Goal: Task Accomplishment & Management: Use online tool/utility

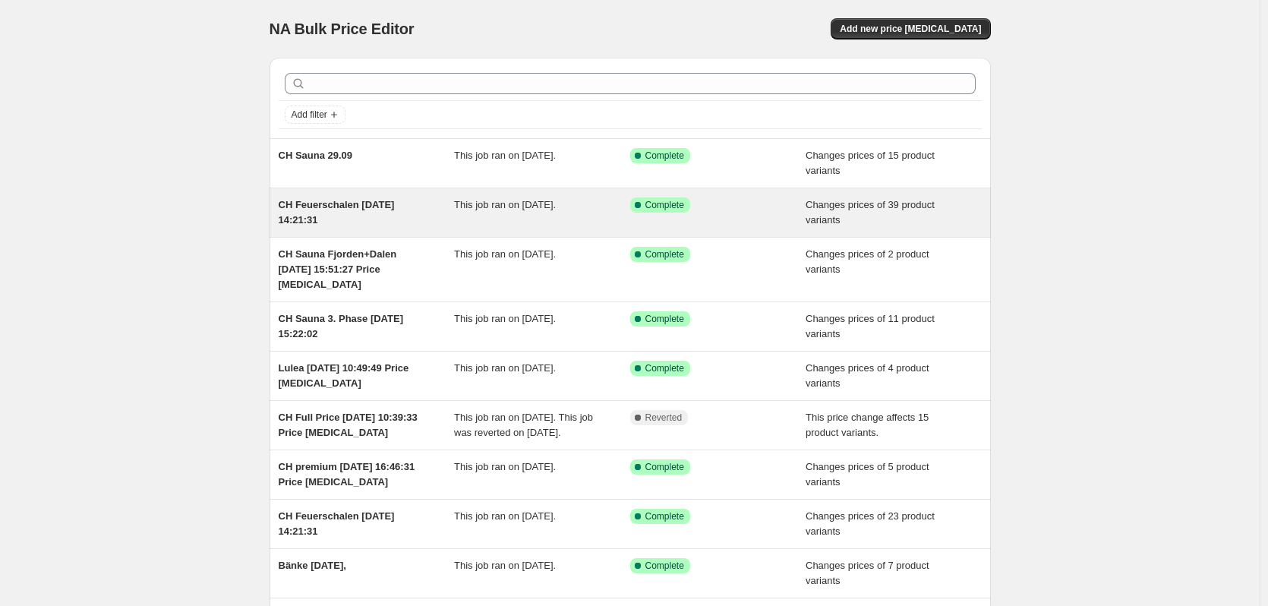
click at [323, 207] on span "CH Feuerschalen [DATE] 14:21:31" at bounding box center [337, 212] width 116 height 27
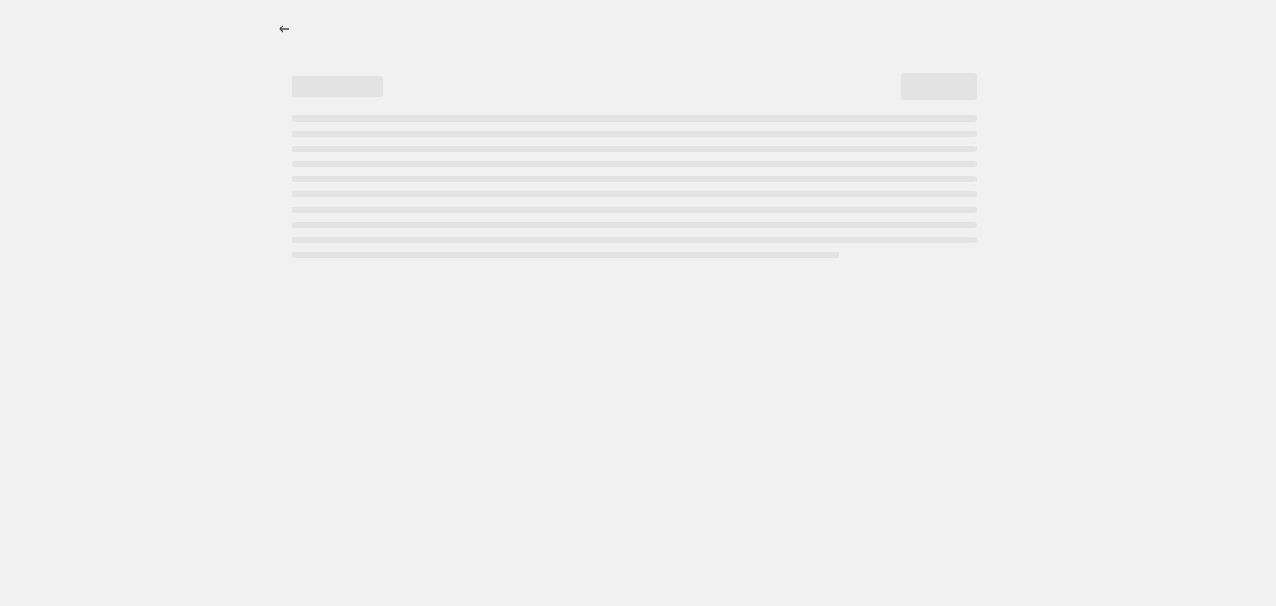
select select "collection"
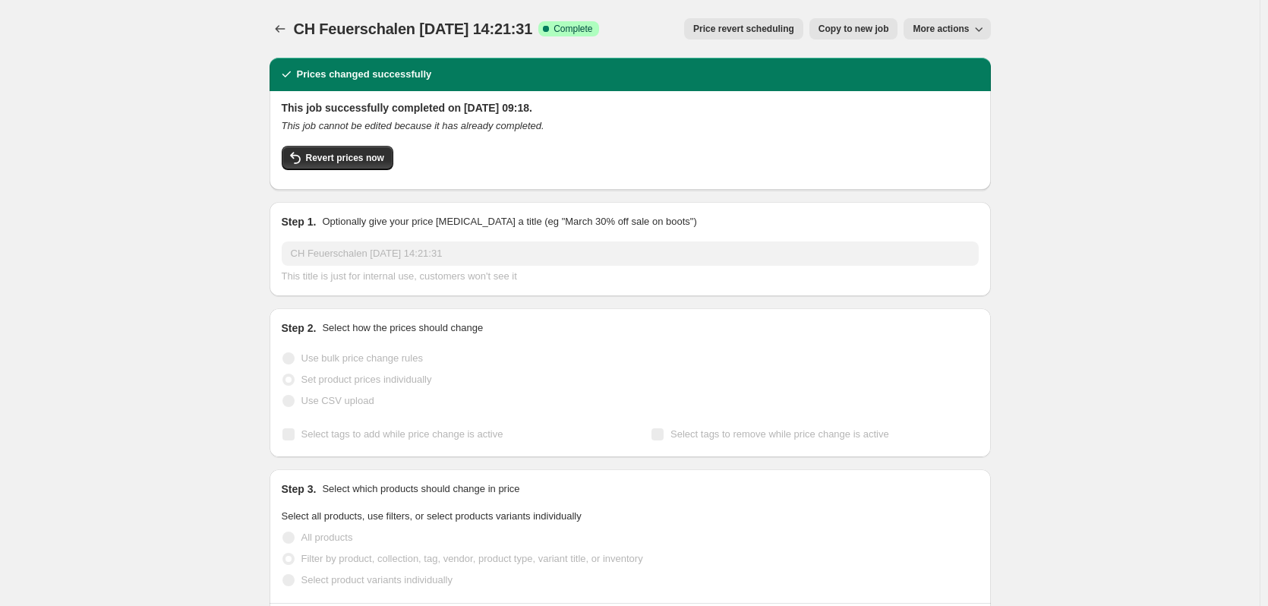
click at [875, 22] on button "Copy to new job" at bounding box center [853, 28] width 89 height 21
select select "collection"
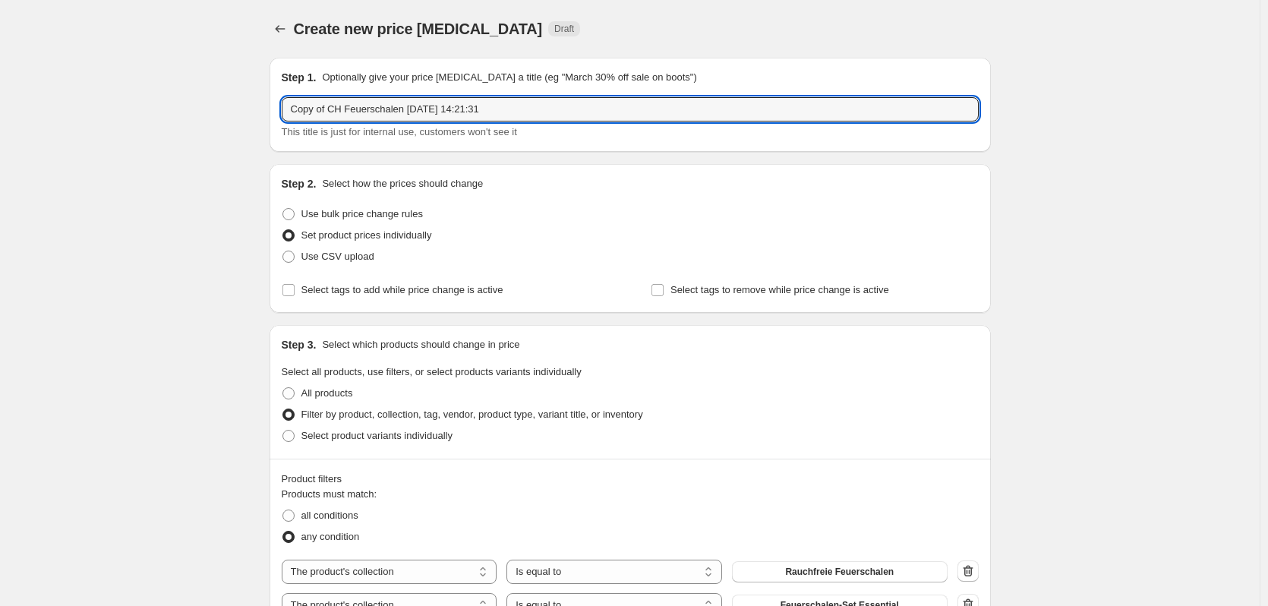
drag, startPoint x: 332, startPoint y: 115, endPoint x: 252, endPoint y: 114, distance: 79.7
drag, startPoint x: 371, startPoint y: 111, endPoint x: 541, endPoint y: 100, distance: 170.4
click at [541, 100] on input "CH Feuerschalen [DATE] 14:21:31" at bounding box center [630, 109] width 697 height 24
type input "CH Feuerschalen 30.09"
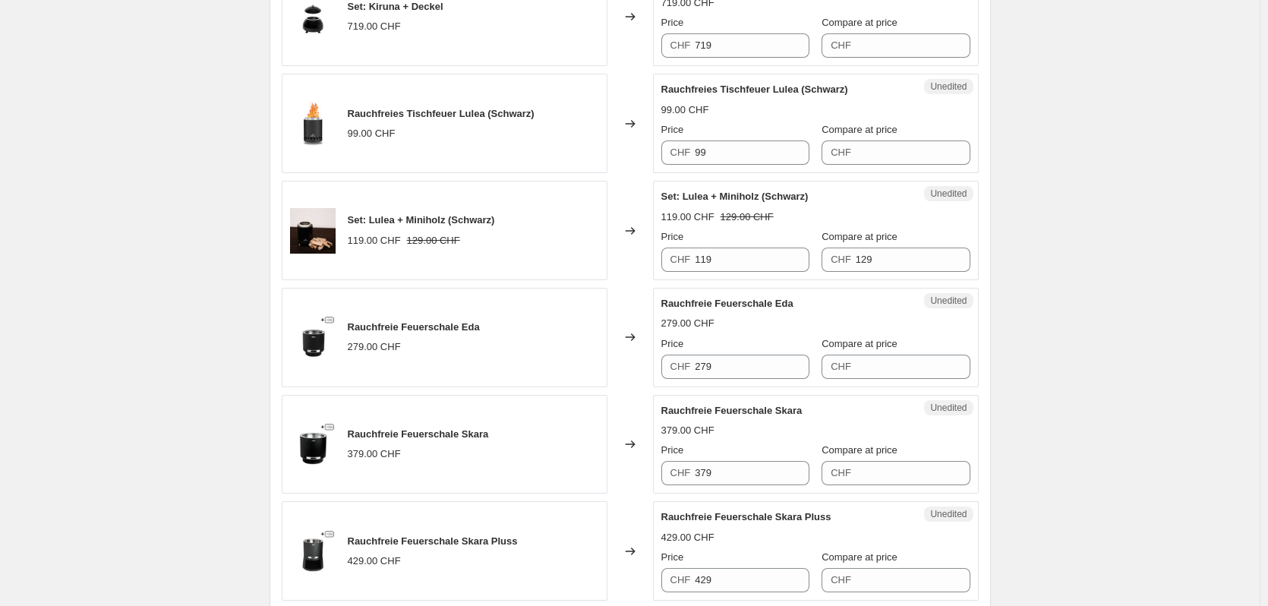
scroll to position [2278, 0]
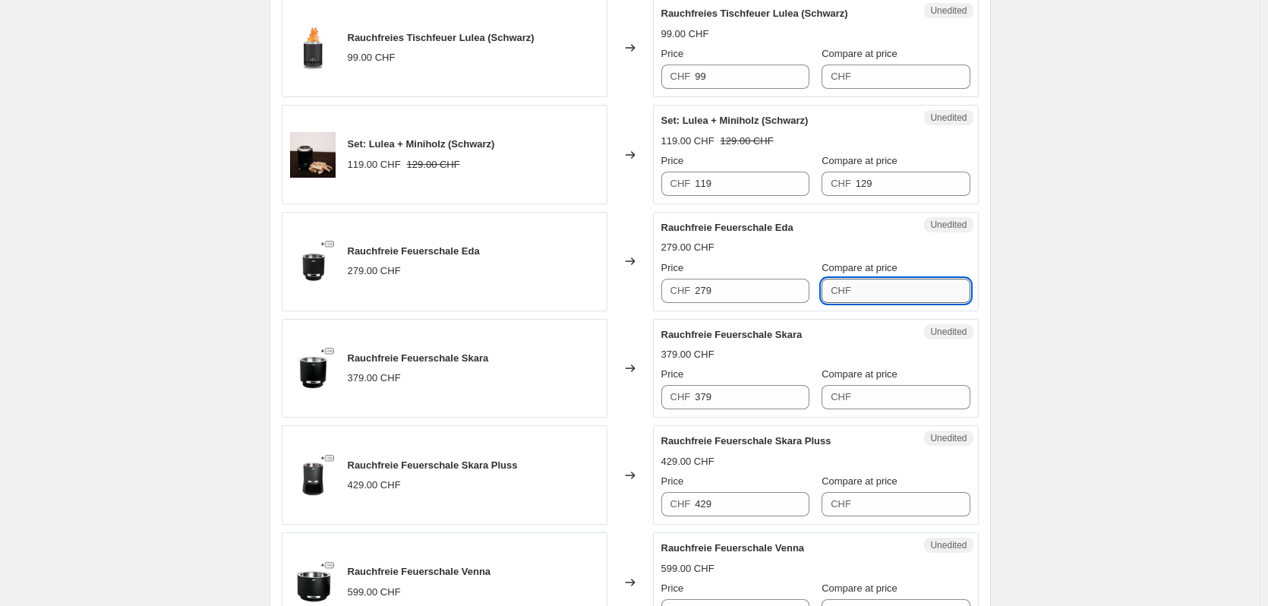
click at [909, 279] on input "Compare at price" at bounding box center [913, 291] width 115 height 24
type input "279"
click at [765, 279] on input "279" at bounding box center [752, 291] width 115 height 24
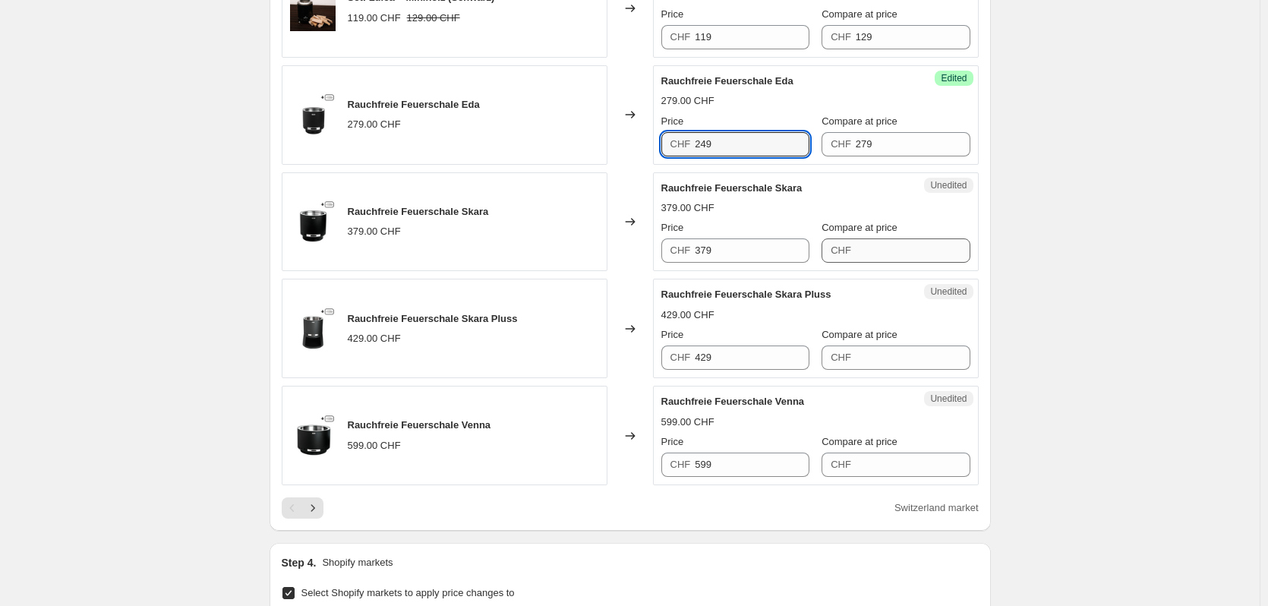
scroll to position [2430, 0]
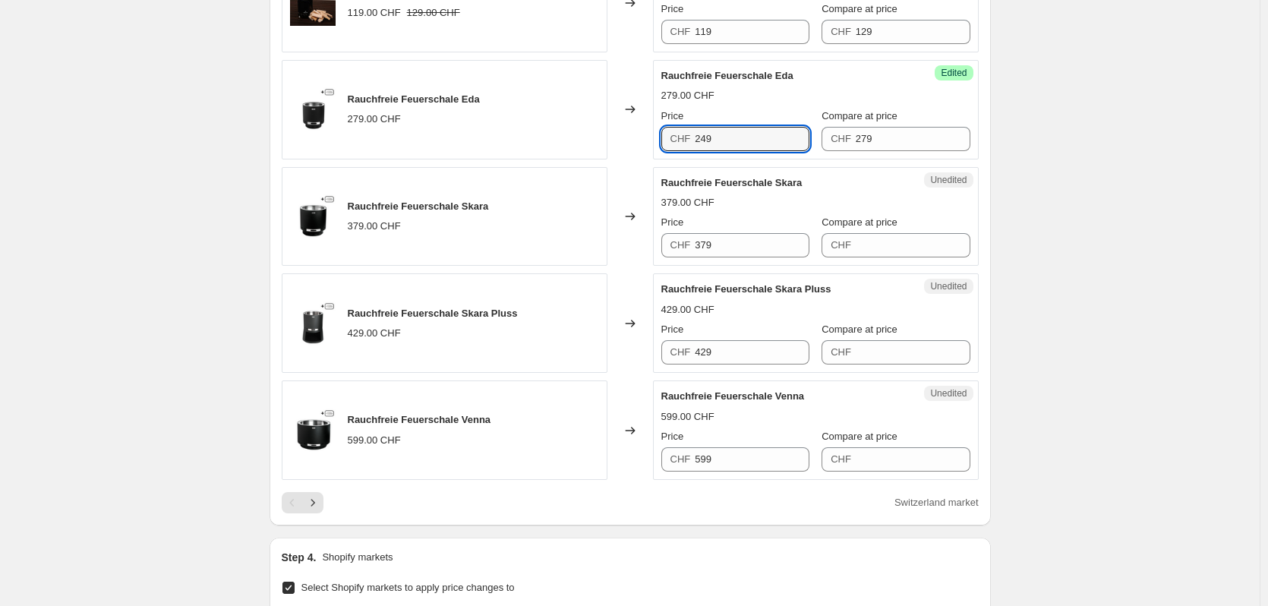
type input "249"
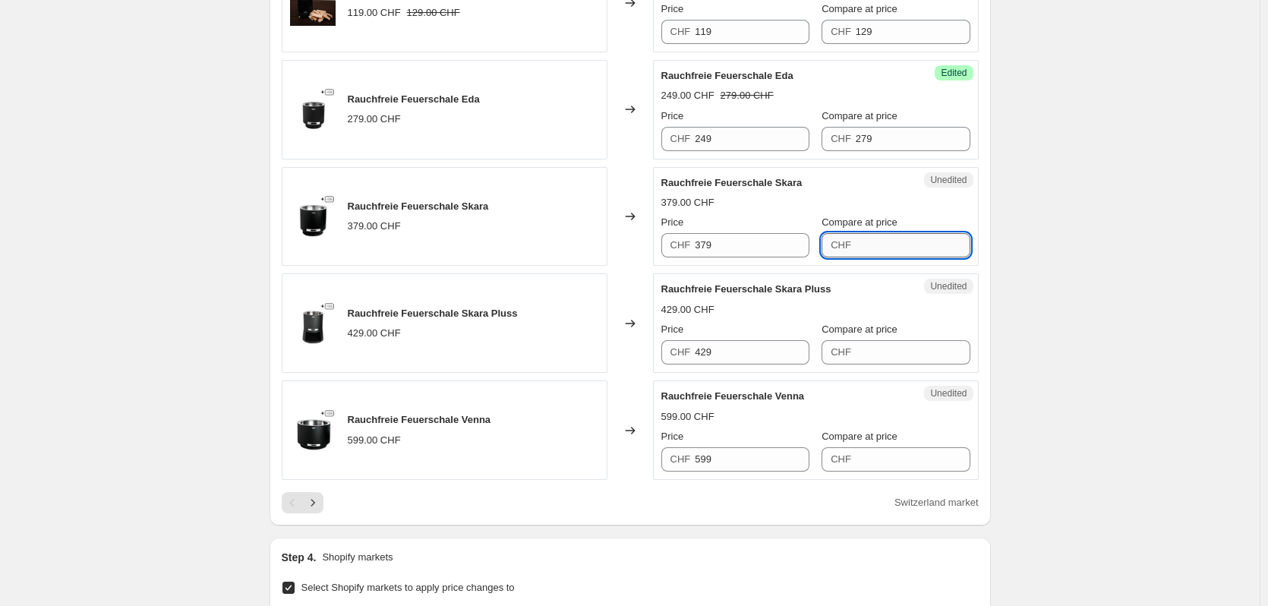
click at [885, 233] on input "Compare at price" at bounding box center [913, 245] width 115 height 24
type input "379"
click at [719, 233] on input "379" at bounding box center [752, 245] width 115 height 24
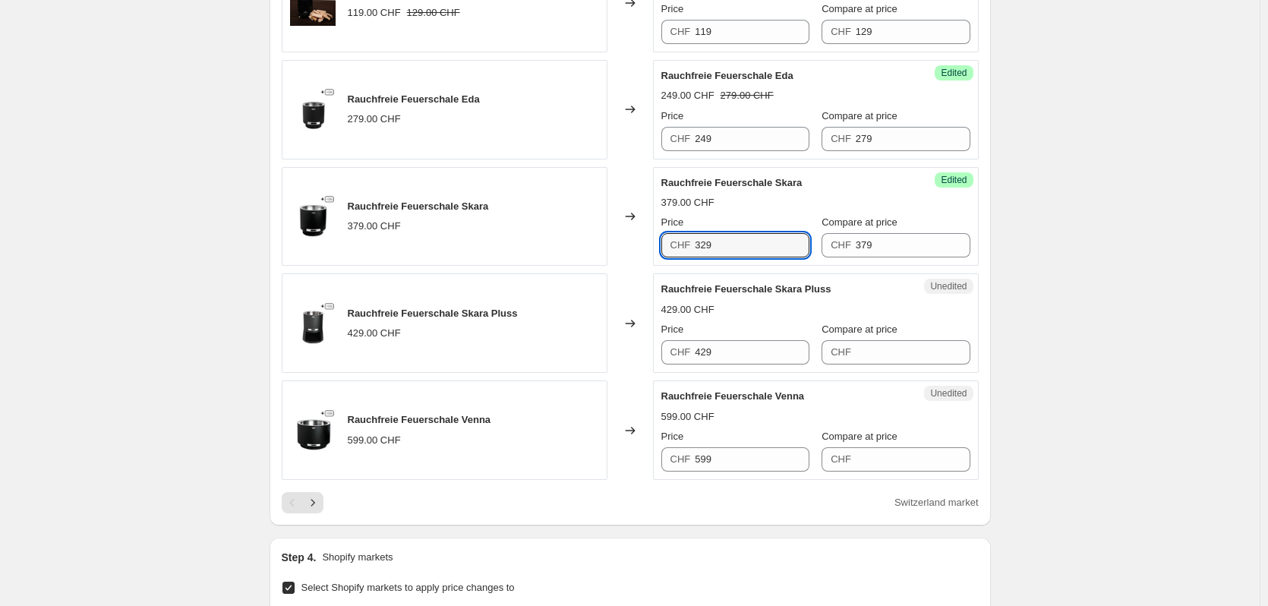
type input "329"
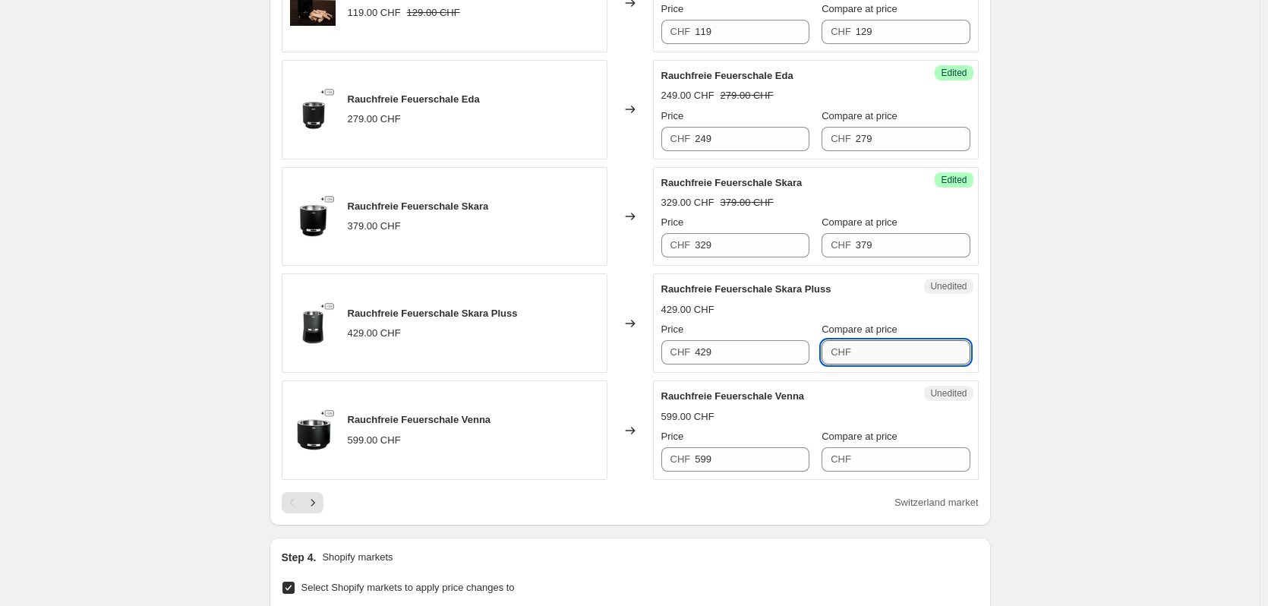
click at [881, 340] on input "Compare at price" at bounding box center [913, 352] width 115 height 24
type input "429"
click at [730, 340] on input "429" at bounding box center [752, 352] width 115 height 24
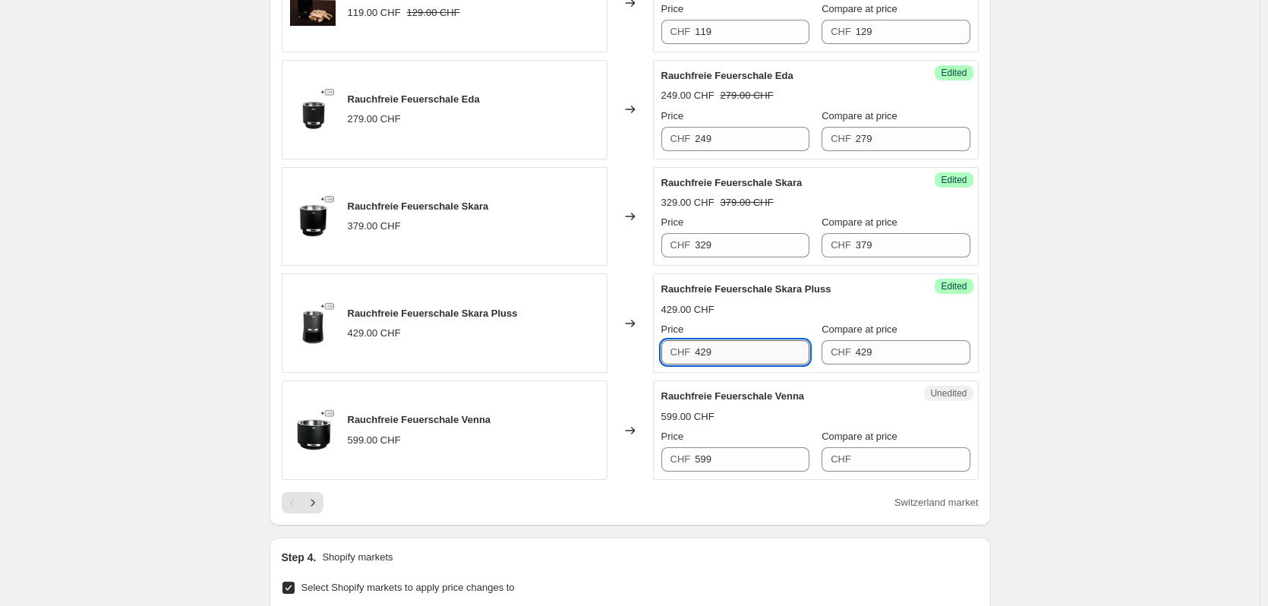
click at [730, 340] on input "429" at bounding box center [752, 352] width 115 height 24
click at [758, 428] on div "Rauchfreie Feuerschale Venna 599.00 CHF Price CHF 599 Compare at price CHF" at bounding box center [815, 430] width 309 height 83
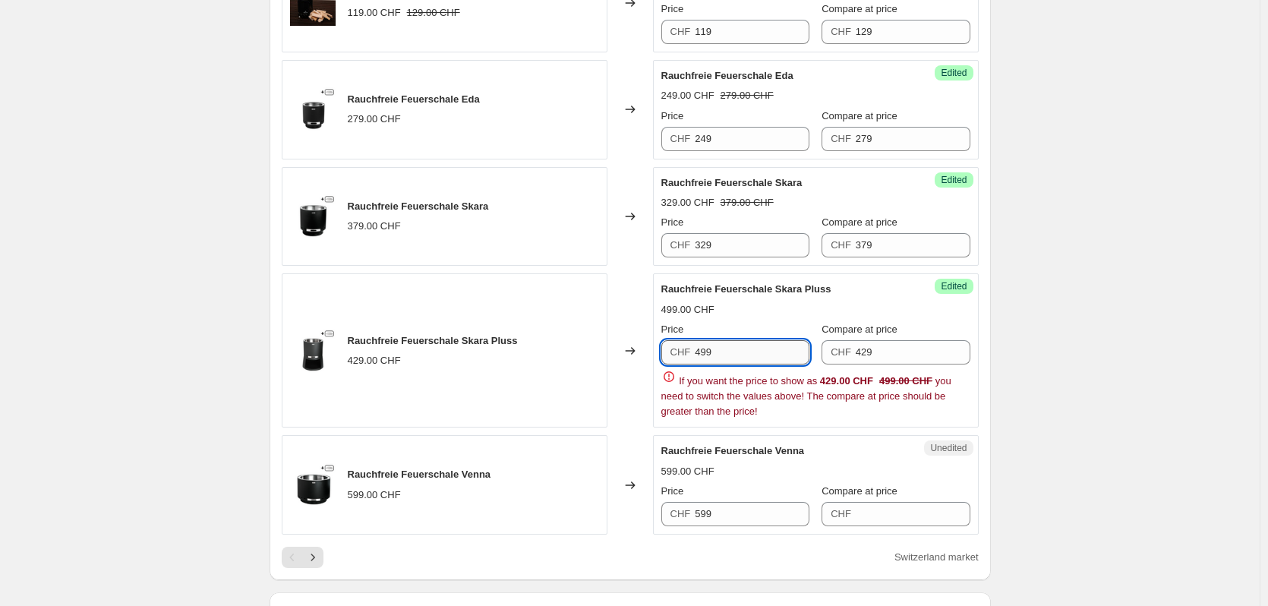
click at [755, 340] on input "499" at bounding box center [752, 352] width 115 height 24
type input "399"
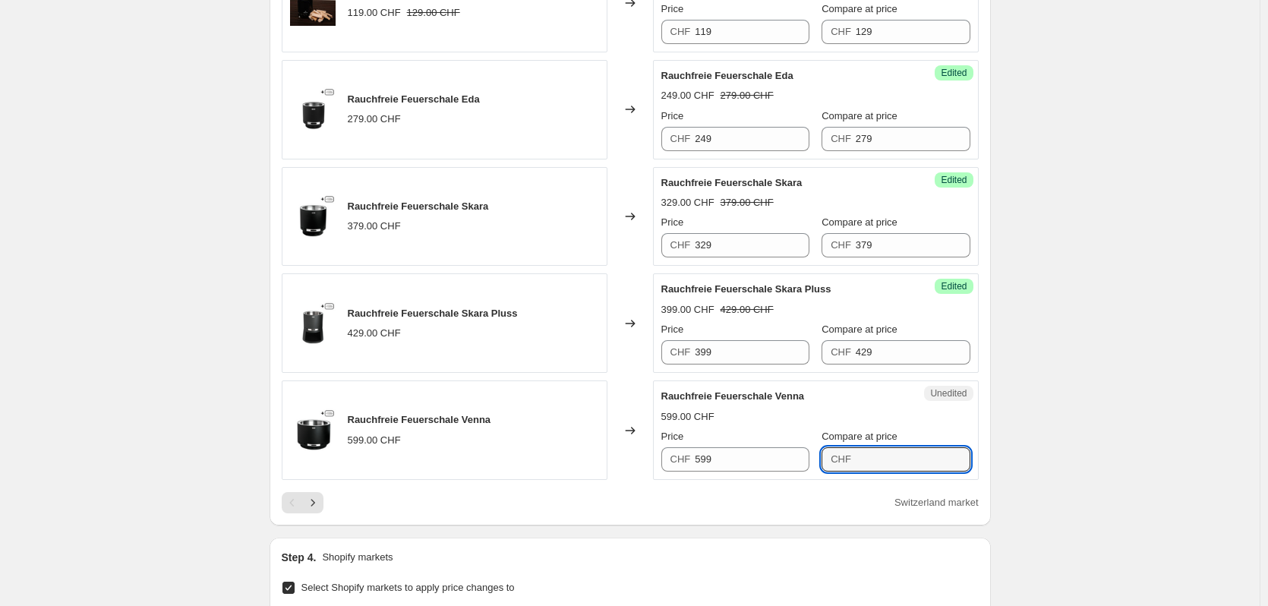
type input "599"
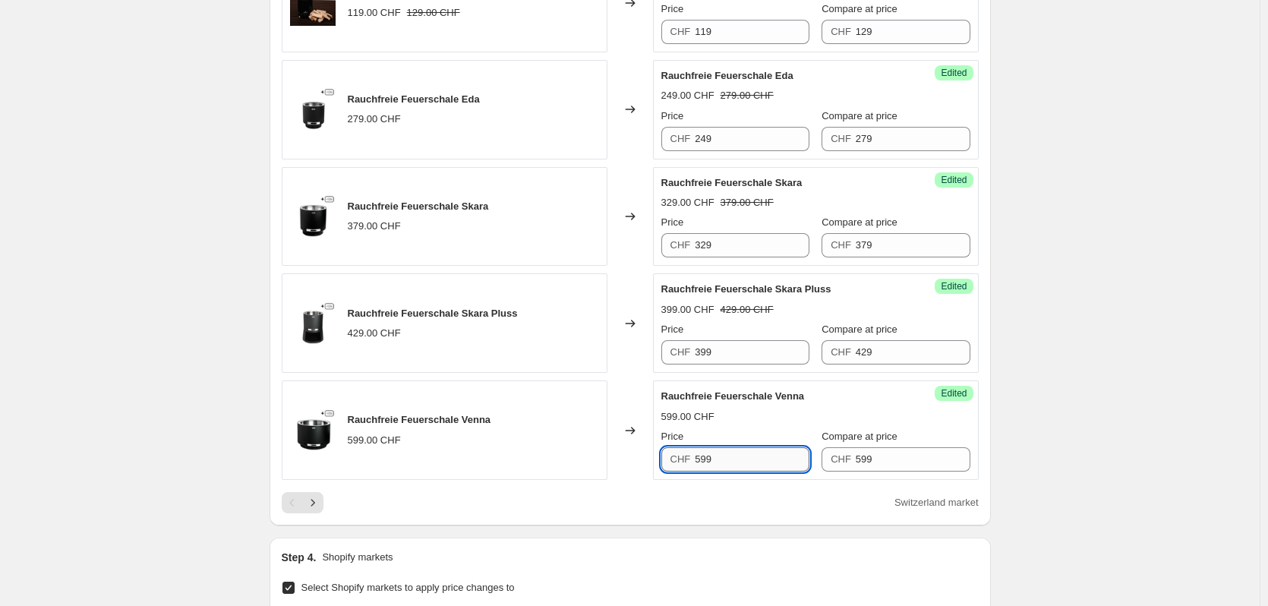
click at [752, 447] on input "599" at bounding box center [752, 459] width 115 height 24
click at [730, 447] on input "599" at bounding box center [752, 459] width 115 height 24
type input "519"
click at [760, 394] on div "Rauchfreie Feuerschale Venna 599.00 CHF Price CHF 519 Compare at price CHF 599" at bounding box center [815, 430] width 309 height 83
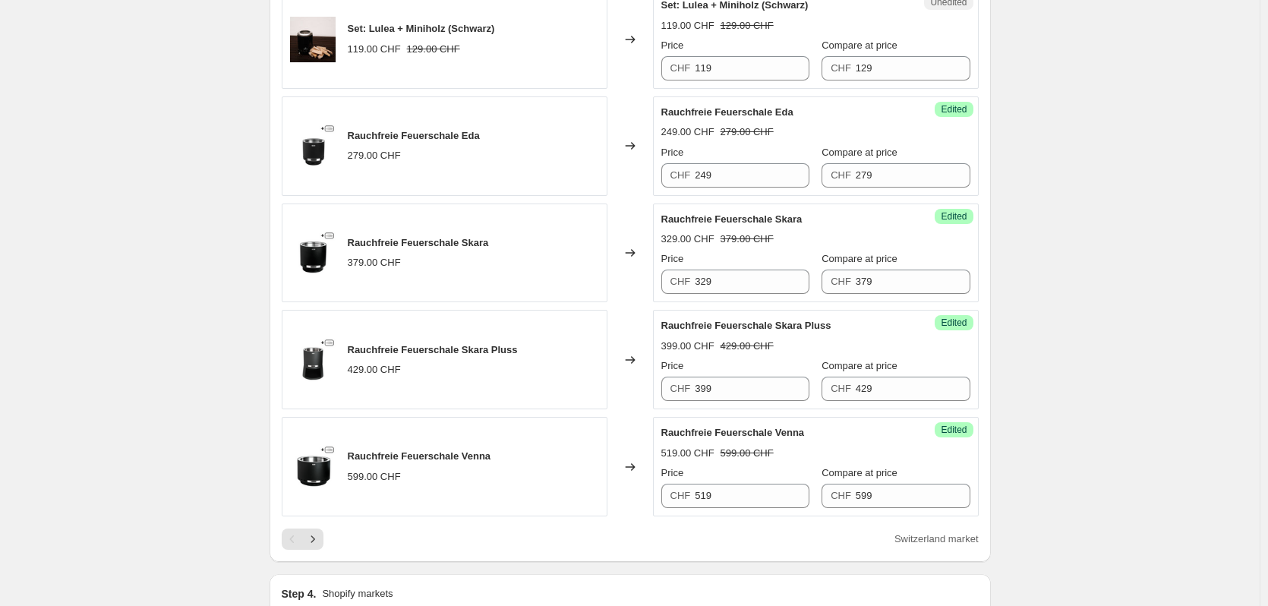
scroll to position [2629, 0]
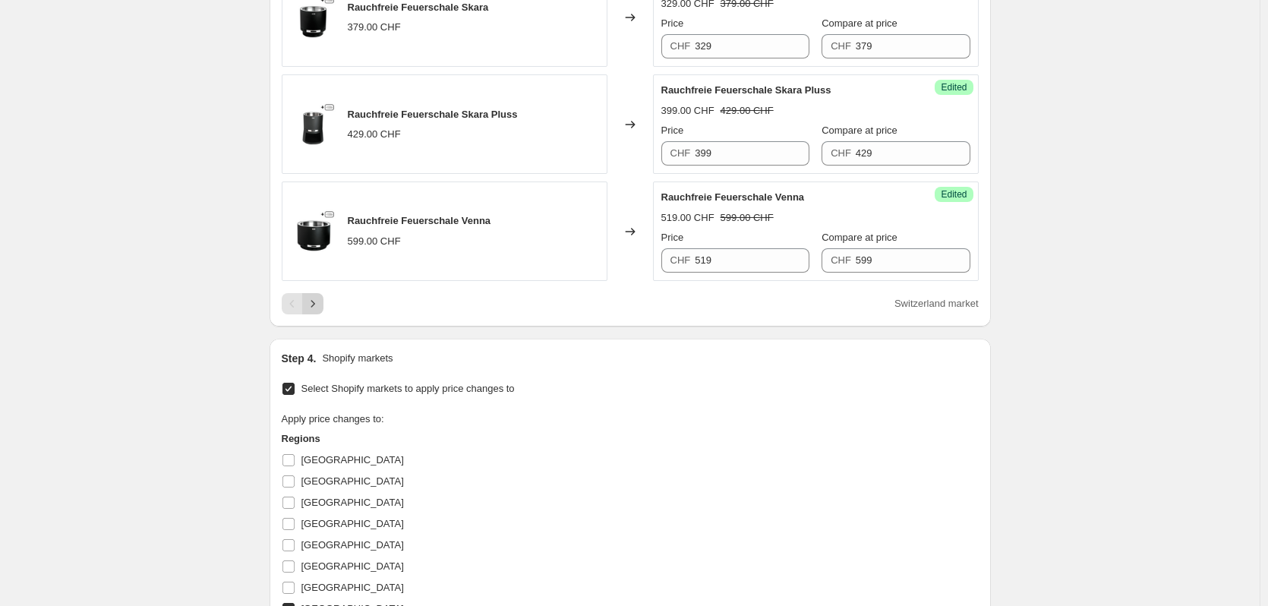
click at [314, 296] on icon "Next" at bounding box center [312, 303] width 15 height 15
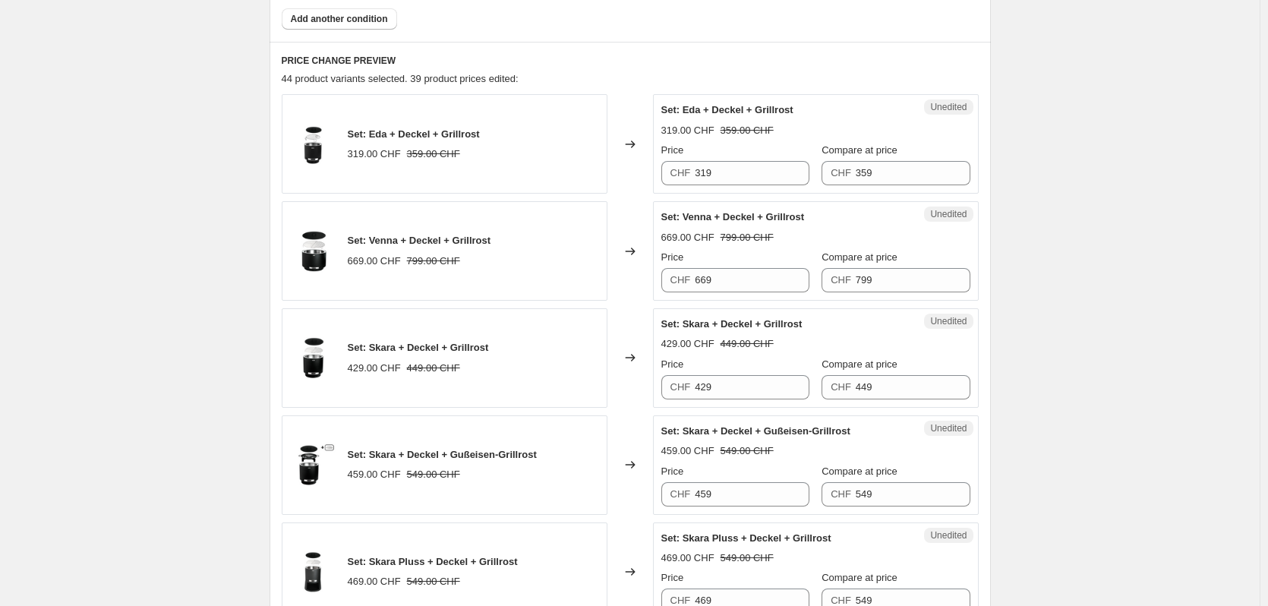
scroll to position [730, 0]
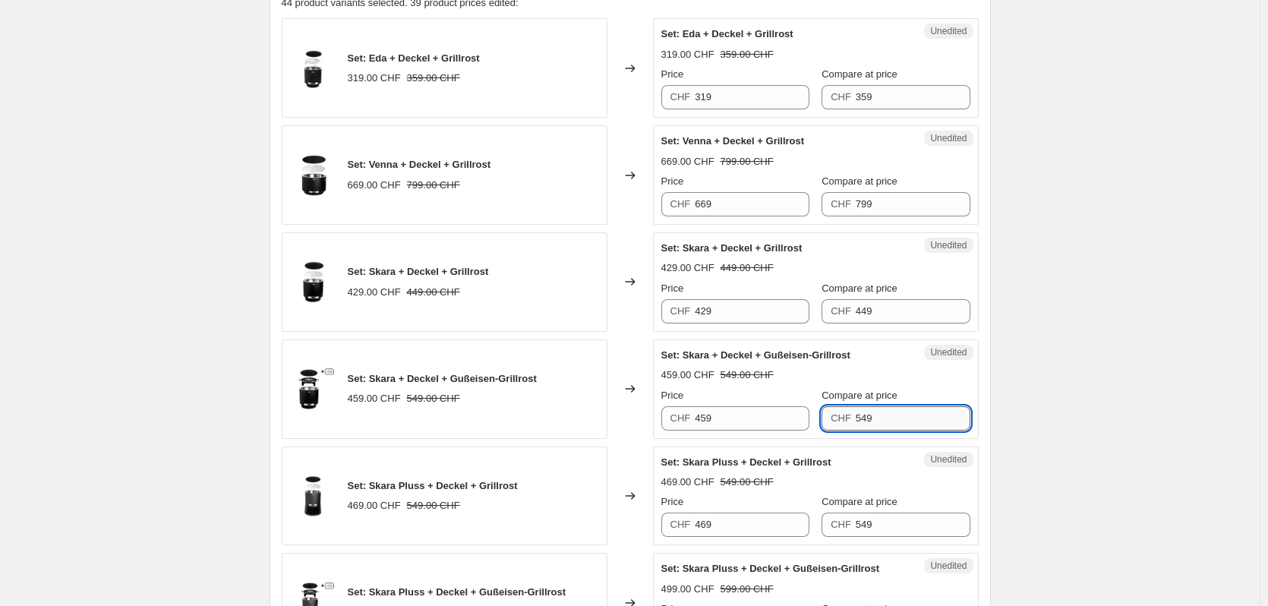
click at [915, 417] on input "549" at bounding box center [913, 418] width 115 height 24
type input "509"
click at [740, 421] on input "459" at bounding box center [752, 418] width 115 height 24
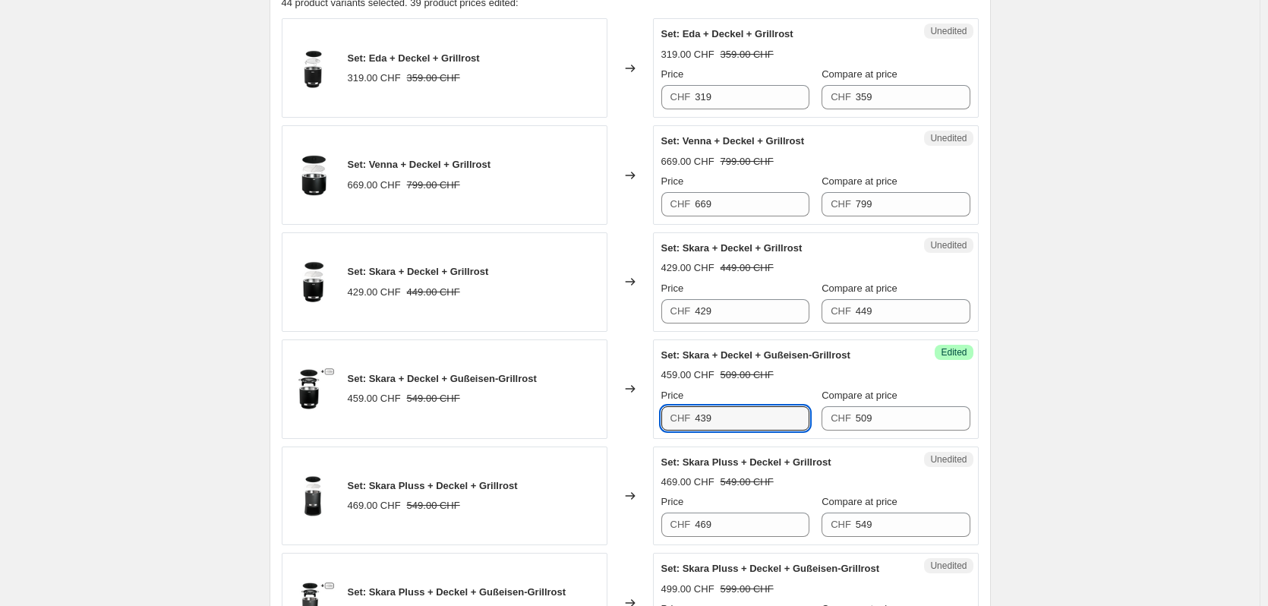
type input "439"
click at [749, 374] on strike "509.00 CHF" at bounding box center [747, 374] width 53 height 15
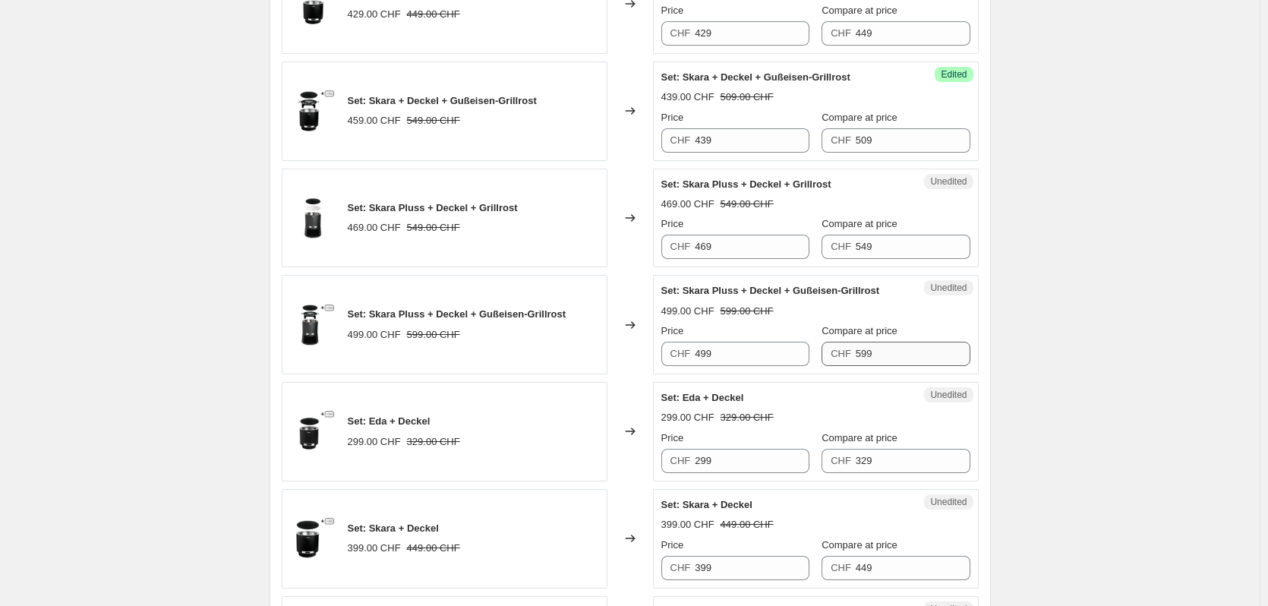
scroll to position [1034, 0]
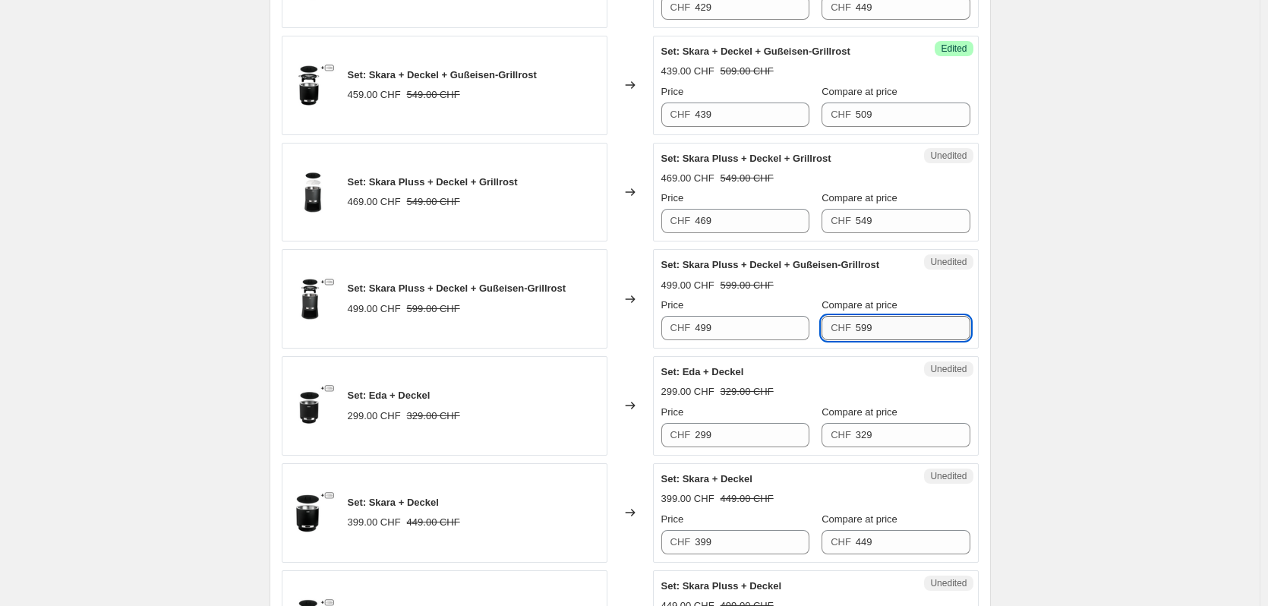
click at [892, 329] on input "599" at bounding box center [913, 328] width 115 height 24
type input "5"
type input "549"
click at [829, 393] on div "299.00 CHF 329.00 CHF" at bounding box center [815, 391] width 309 height 15
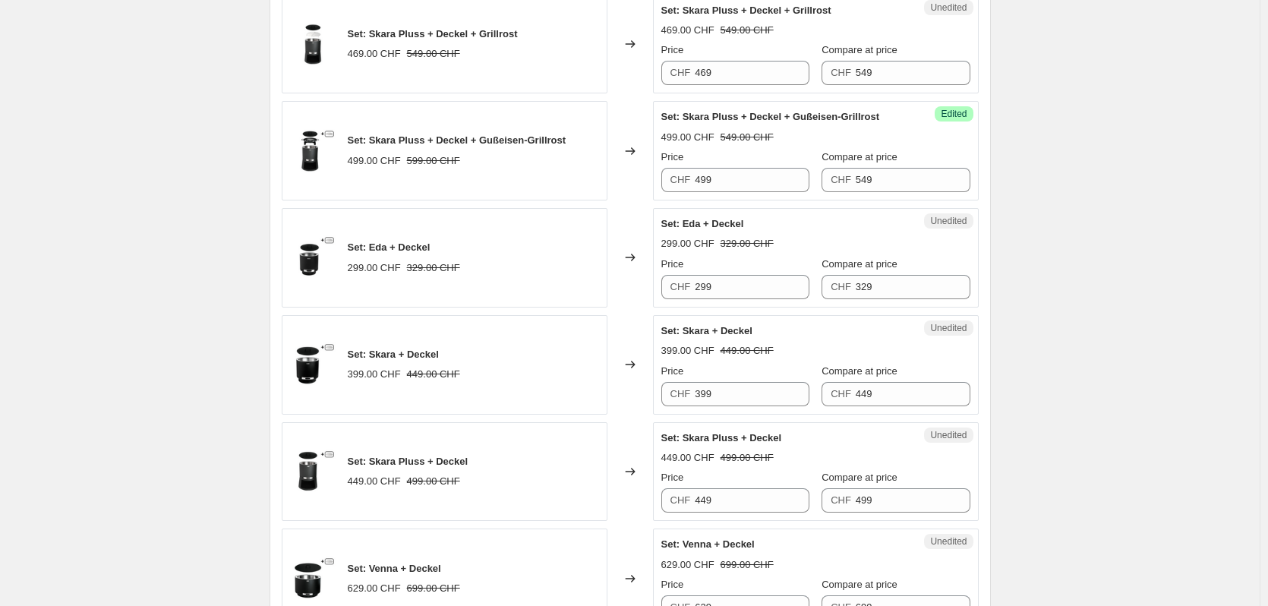
scroll to position [1186, 0]
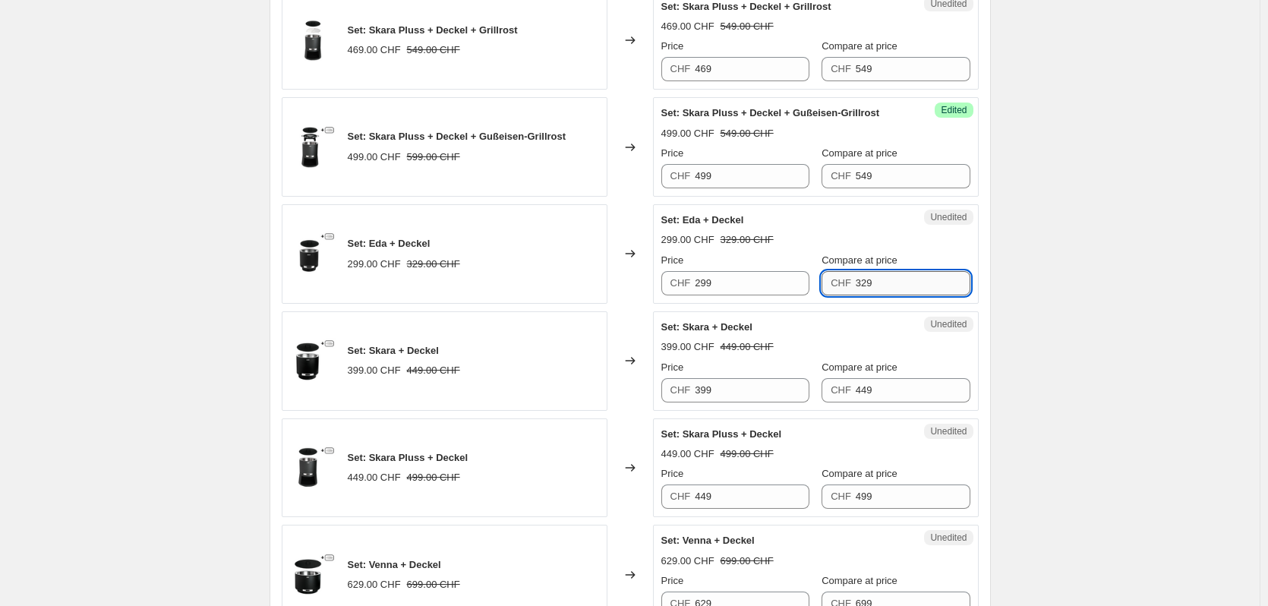
click at [881, 285] on input "329" at bounding box center [913, 283] width 115 height 24
type input "319"
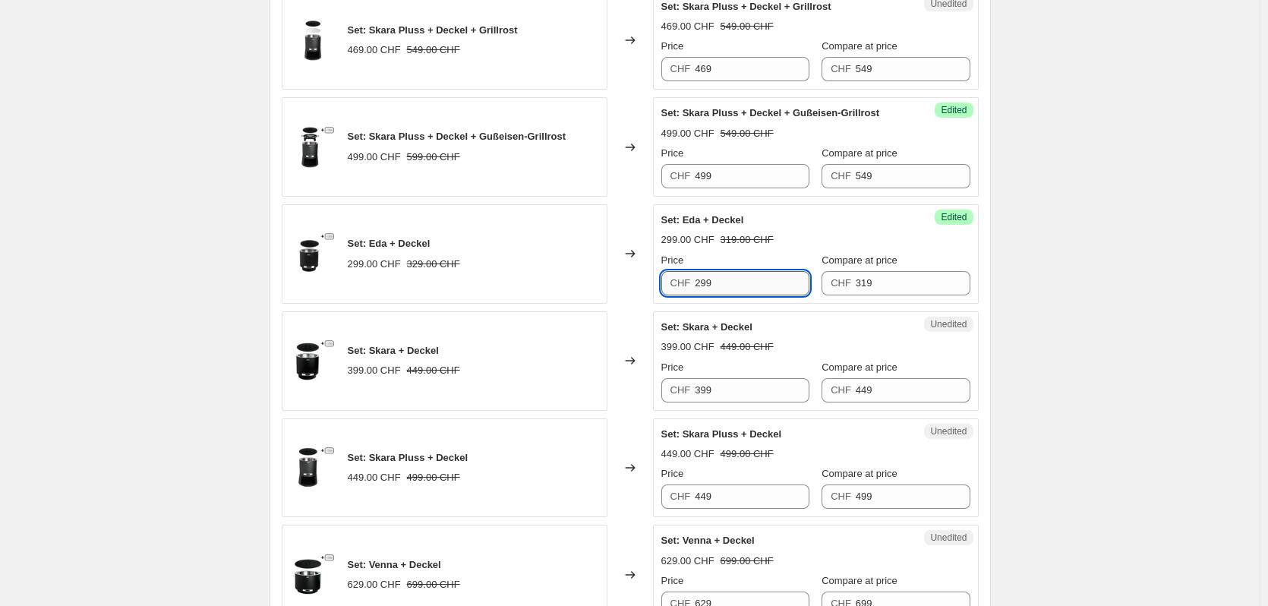
click at [782, 293] on input "299" at bounding box center [752, 283] width 115 height 24
type input "279"
click at [812, 232] on div "Set: Eda + Deckel 279.00 CHF 319.00 CHF Price CHF 279 Compare at price CHF 319" at bounding box center [815, 254] width 309 height 83
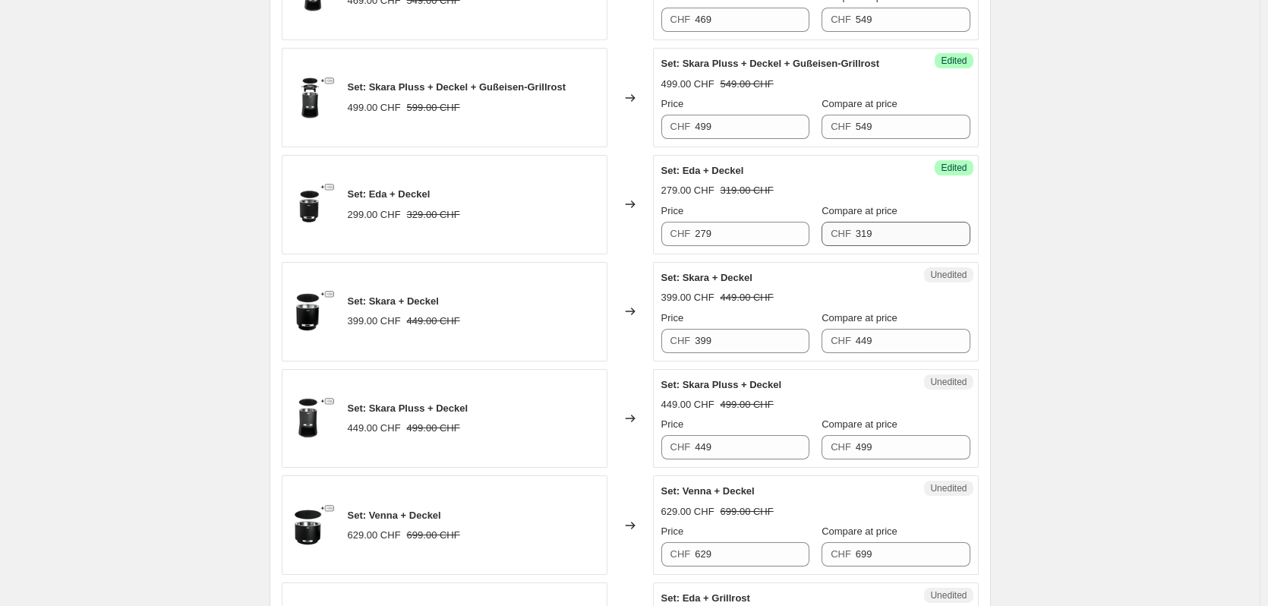
scroll to position [1262, 0]
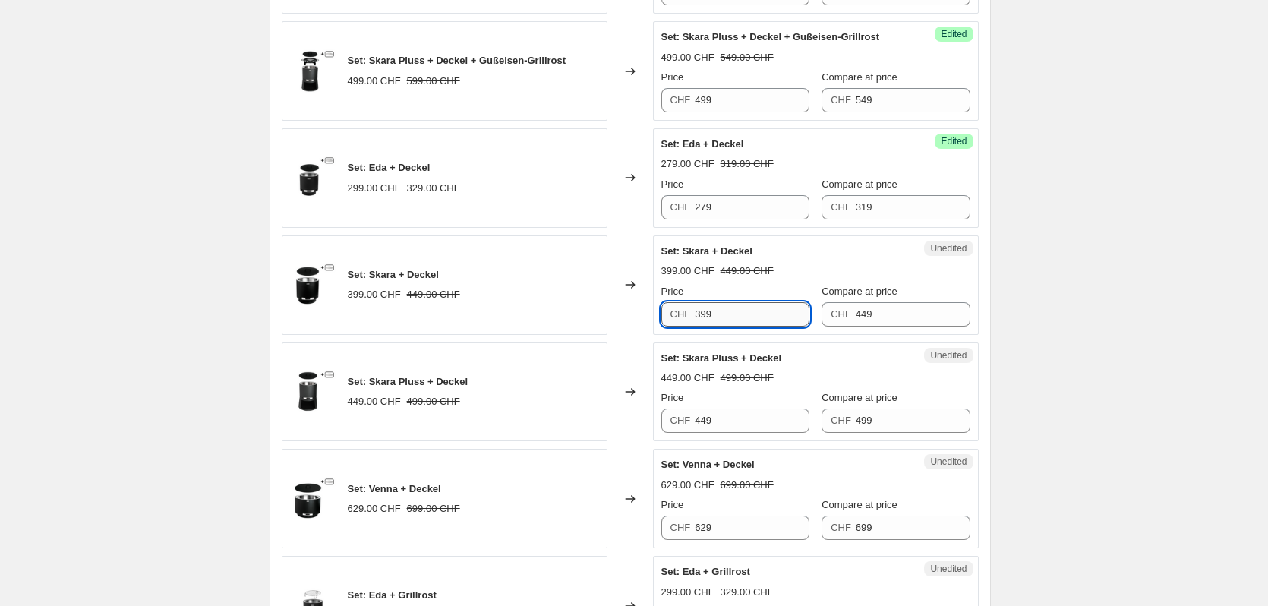
click at [736, 313] on input "399" at bounding box center [752, 314] width 115 height 24
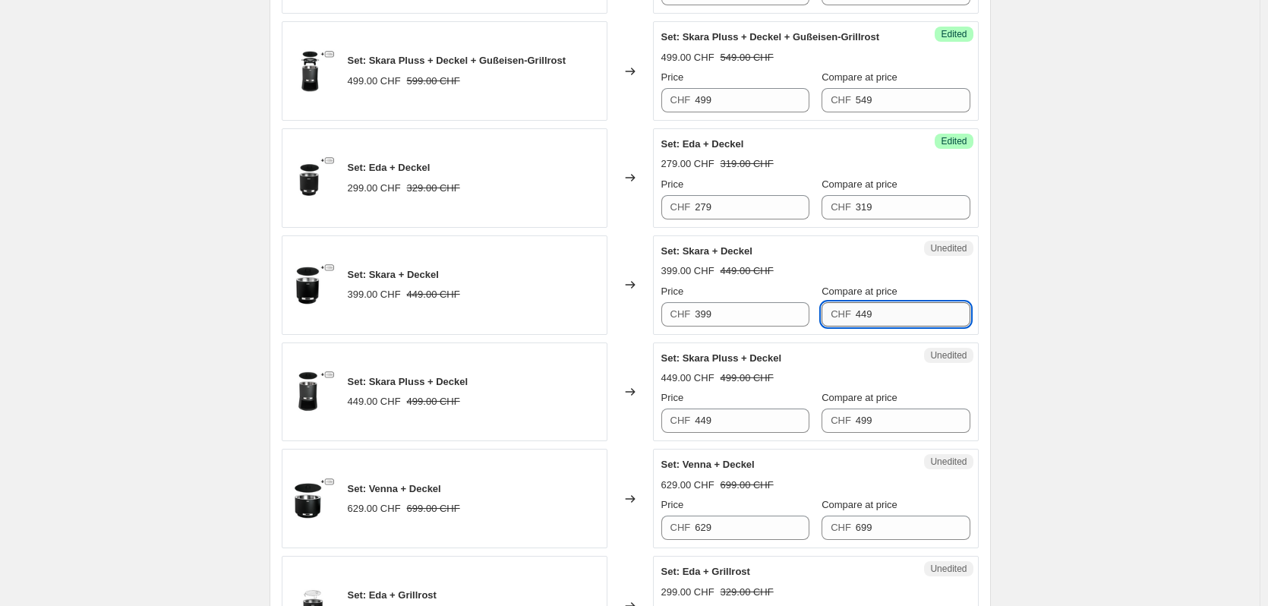
click at [913, 314] on input "449" at bounding box center [913, 314] width 115 height 24
type input "429"
click at [754, 323] on input "399" at bounding box center [752, 314] width 115 height 24
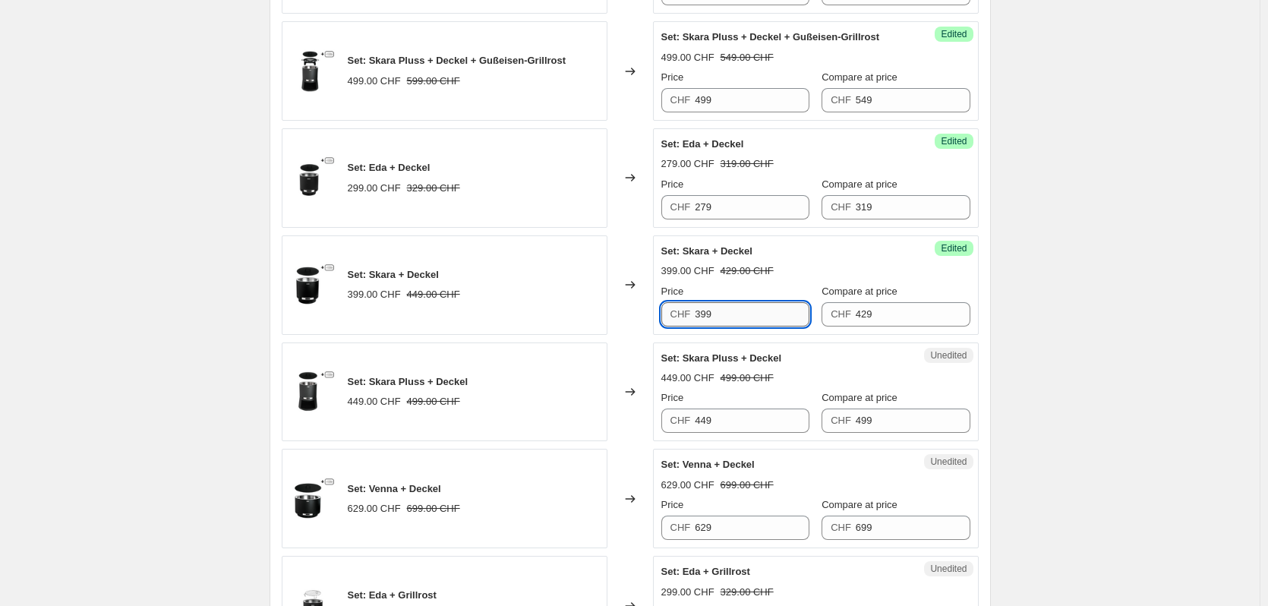
click at [754, 323] on input "399" at bounding box center [752, 314] width 115 height 24
type input "369"
click at [772, 267] on div "399.00 CHF 429.00 CHF" at bounding box center [815, 270] width 309 height 15
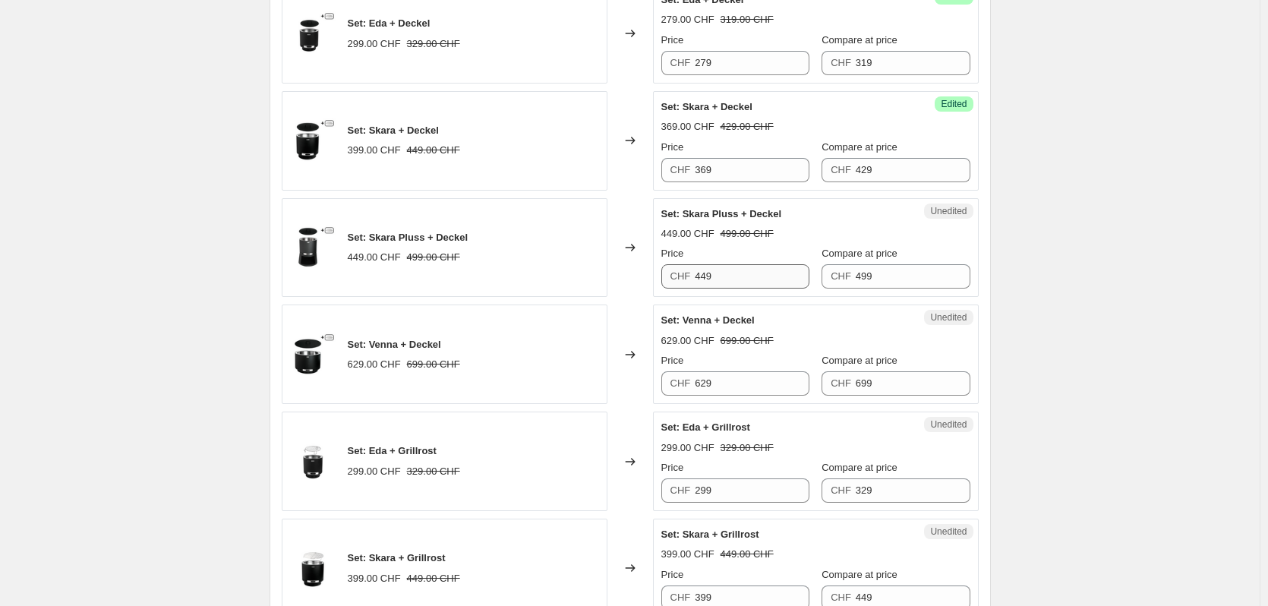
scroll to position [1414, 0]
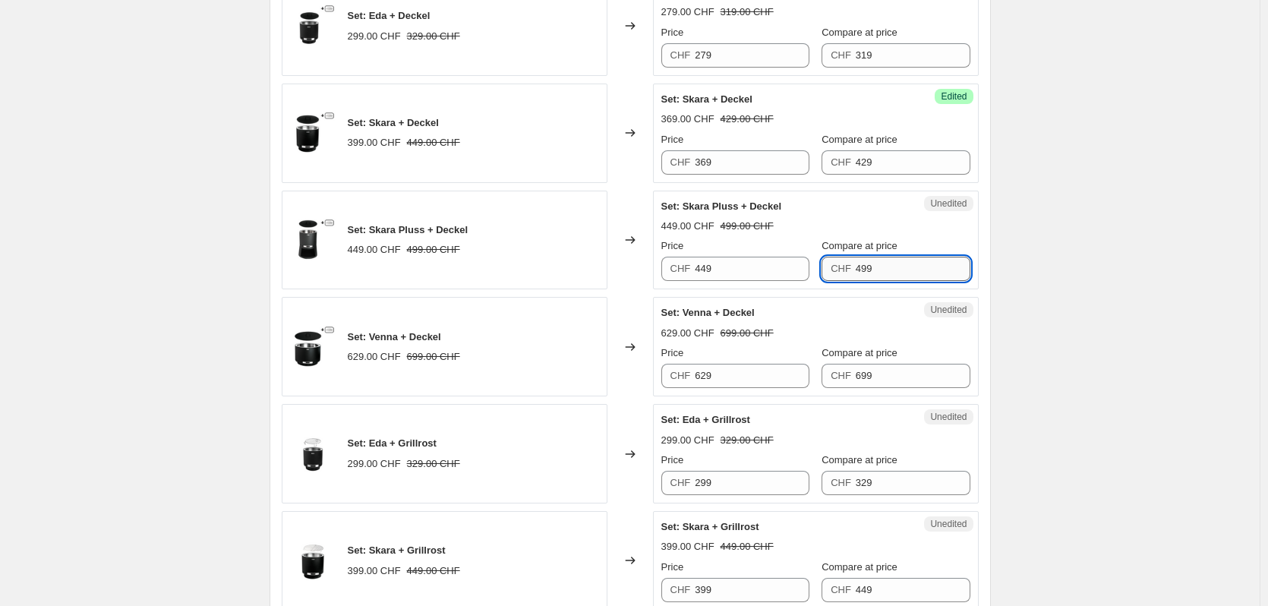
click at [878, 267] on input "499" at bounding box center [913, 269] width 115 height 24
click at [878, 266] on input "499" at bounding box center [913, 269] width 115 height 24
type input "549"
click at [746, 270] on input "449" at bounding box center [752, 269] width 115 height 24
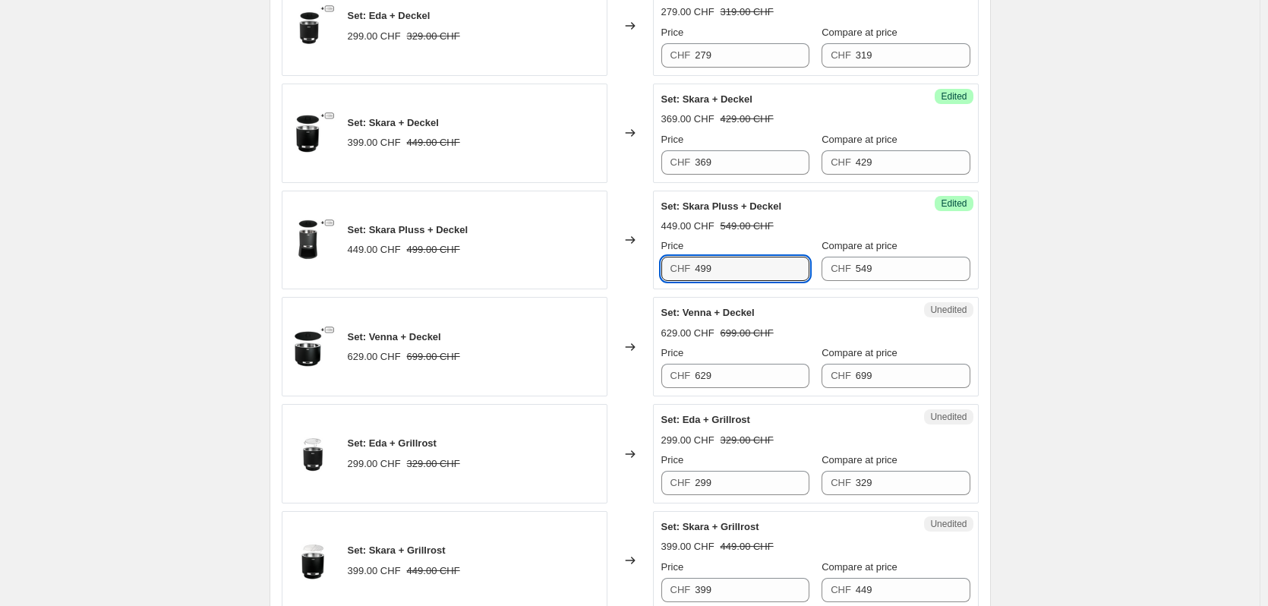
type input "499"
click at [806, 217] on div "Set: Skara Pluss + Deckel 499.00 CHF 549.00 CHF Price CHF 499 Compare at price …" at bounding box center [815, 240] width 309 height 83
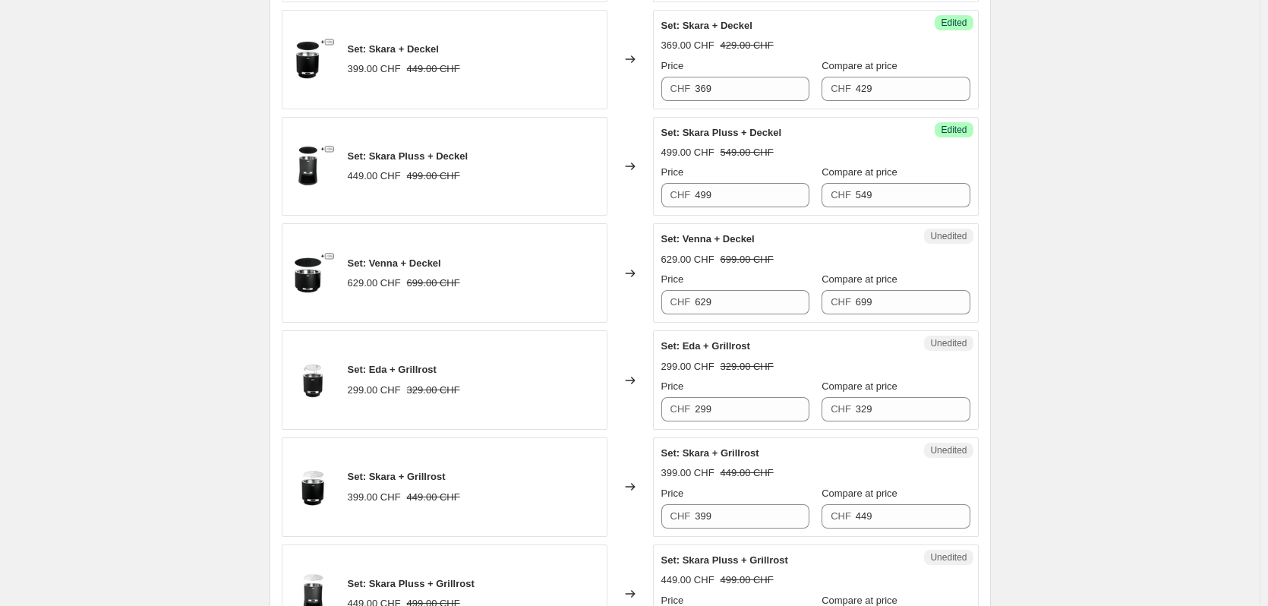
scroll to position [1566, 0]
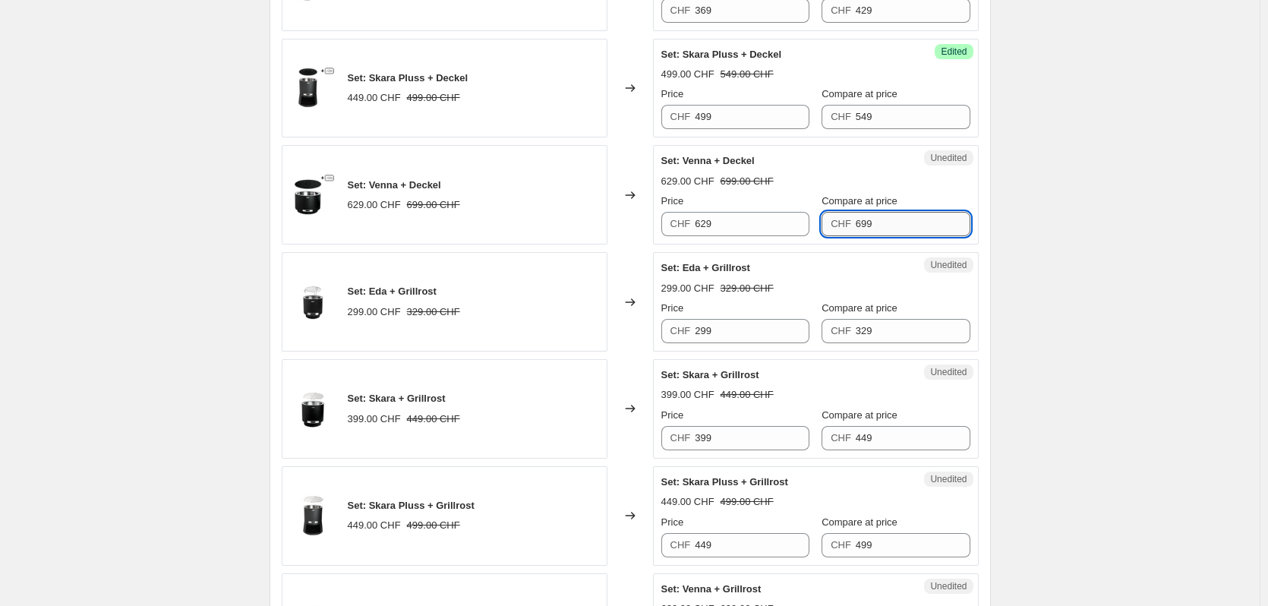
click at [912, 214] on input "699" at bounding box center [913, 224] width 115 height 24
type input "679"
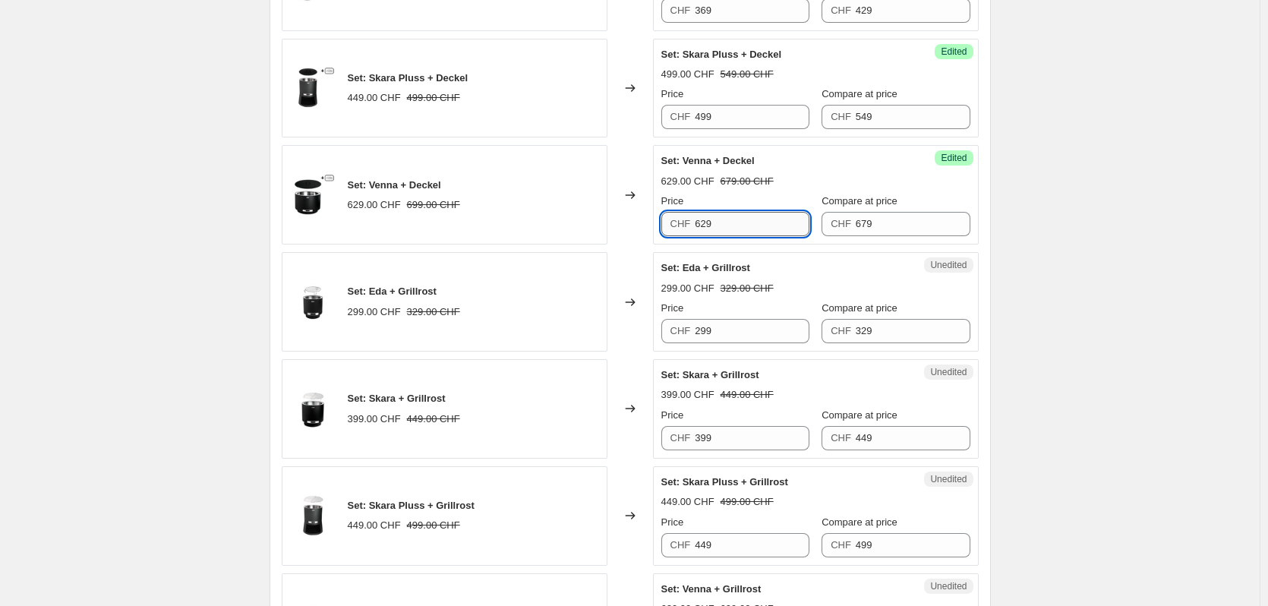
click at [707, 222] on input "629" at bounding box center [752, 224] width 115 height 24
type input "579"
click at [878, 194] on label "Compare at price" at bounding box center [860, 201] width 76 height 15
click at [878, 212] on input "679" at bounding box center [913, 224] width 115 height 24
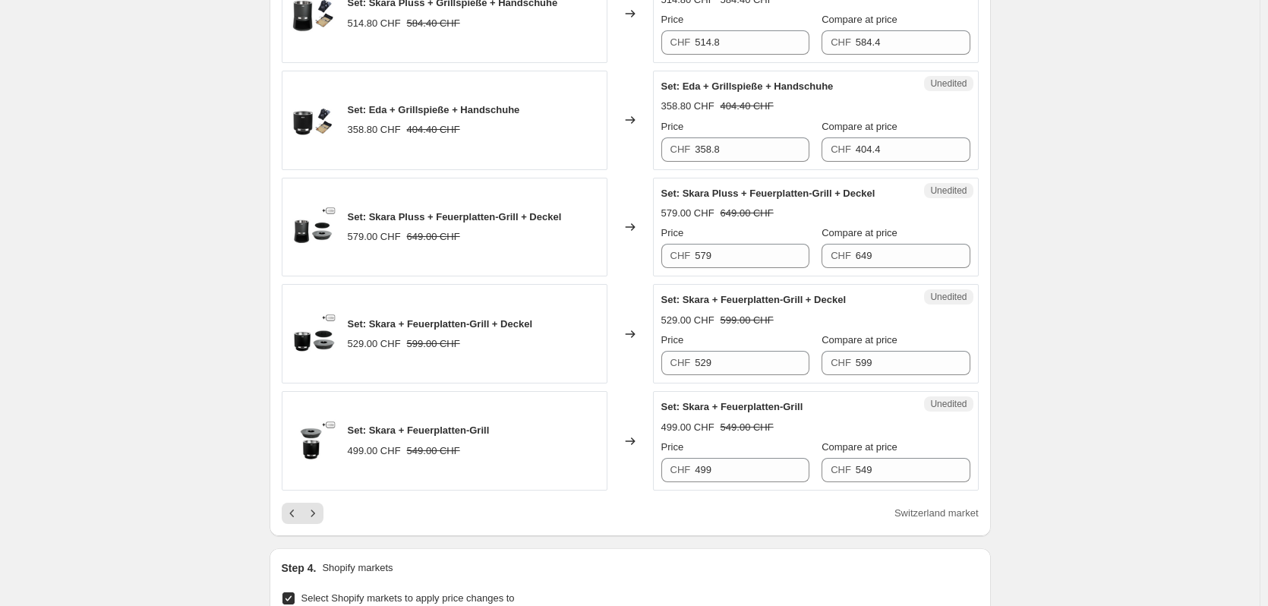
scroll to position [2401, 0]
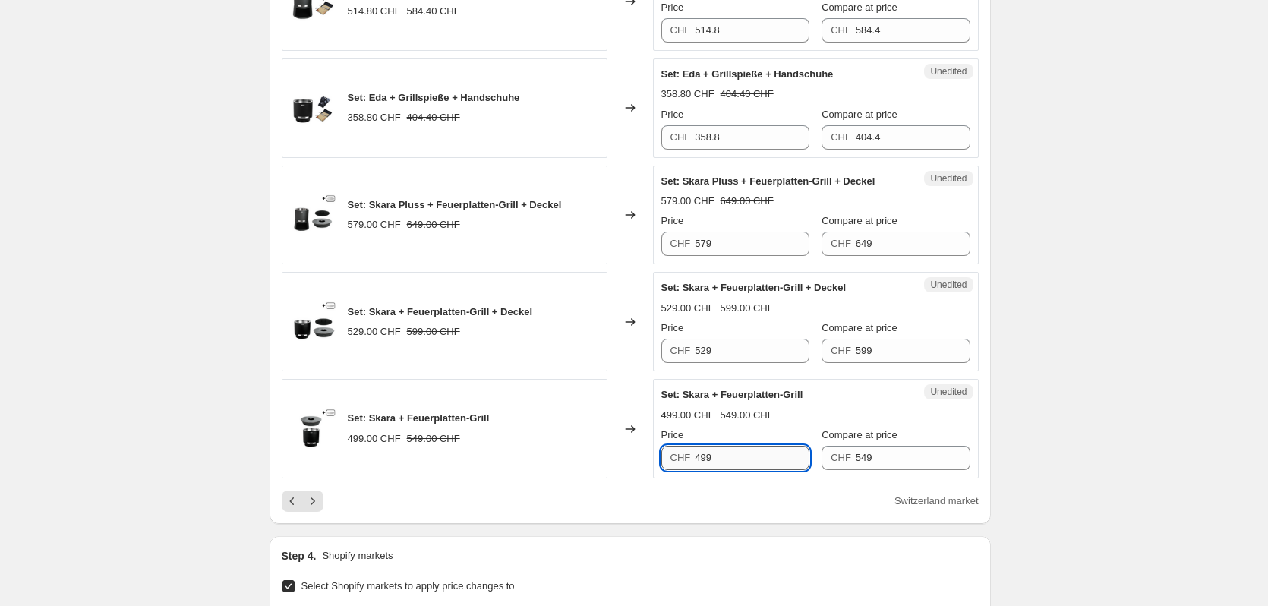
click at [705, 461] on input "499" at bounding box center [752, 458] width 115 height 24
type input "479"
click at [841, 408] on div "499.00 CHF 549.00 CHF" at bounding box center [815, 415] width 309 height 15
click at [320, 503] on icon "Next" at bounding box center [312, 501] width 15 height 15
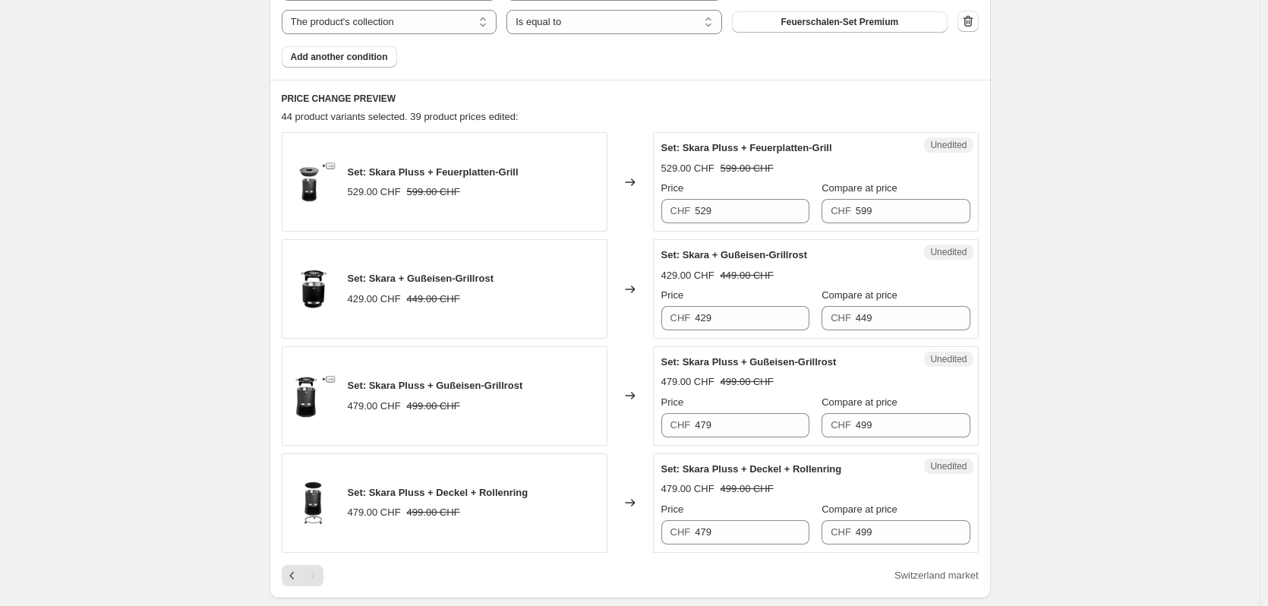
scroll to position [615, 0]
click at [744, 214] on input "529" at bounding box center [752, 212] width 115 height 24
type input "549"
click at [756, 98] on h6 "PRICE CHANGE PREVIEW" at bounding box center [630, 100] width 697 height 12
click at [766, 325] on input "429" at bounding box center [752, 320] width 115 height 24
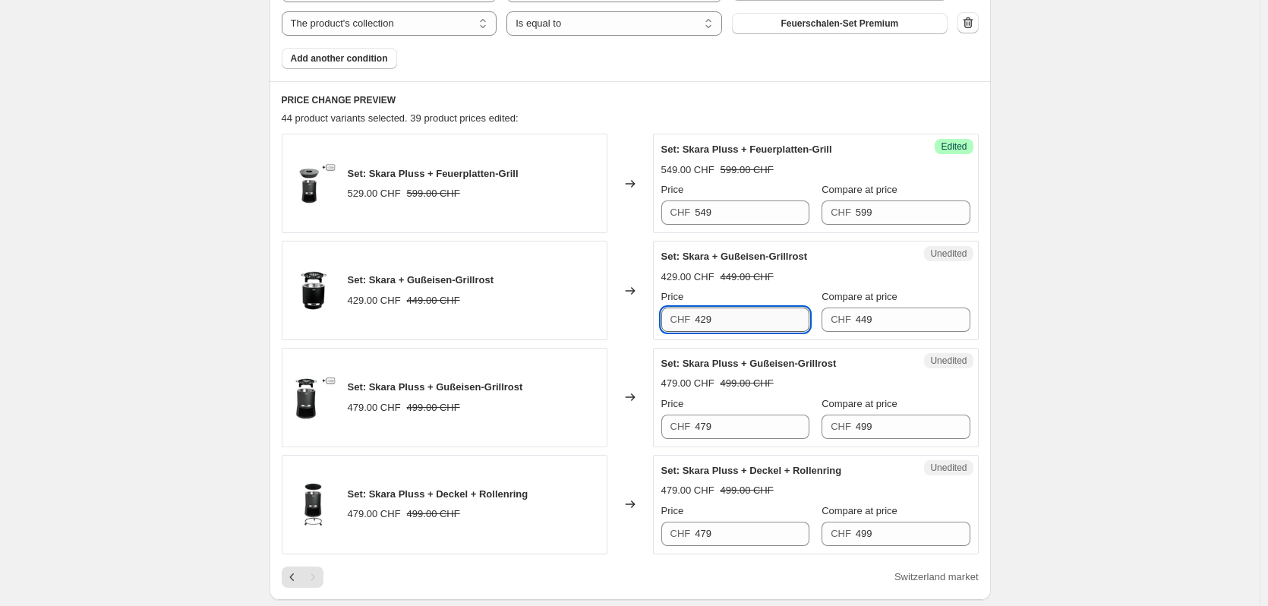
click at [766, 325] on input "429" at bounding box center [752, 320] width 115 height 24
type input "399"
click at [847, 276] on div "429.00 CHF 449.00 CHF" at bounding box center [815, 277] width 309 height 15
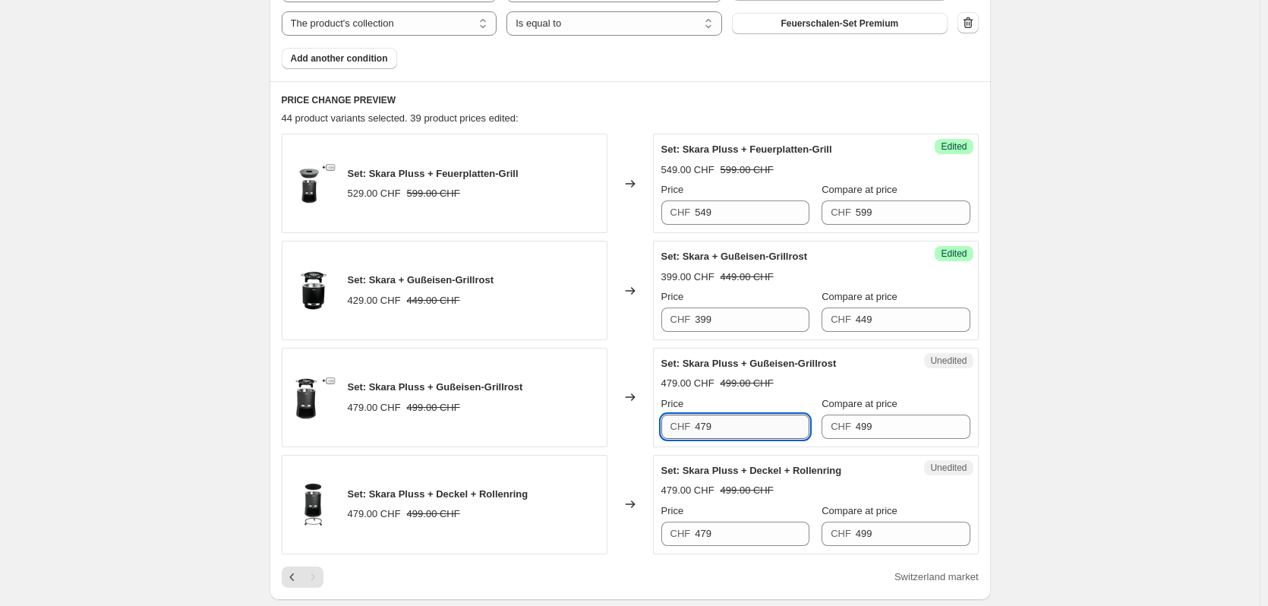
click at [731, 430] on input "479" at bounding box center [752, 427] width 115 height 24
type input "429"
click at [849, 360] on div "Set: Skara Pluss + Gußeisen-Grillrost" at bounding box center [785, 363] width 248 height 15
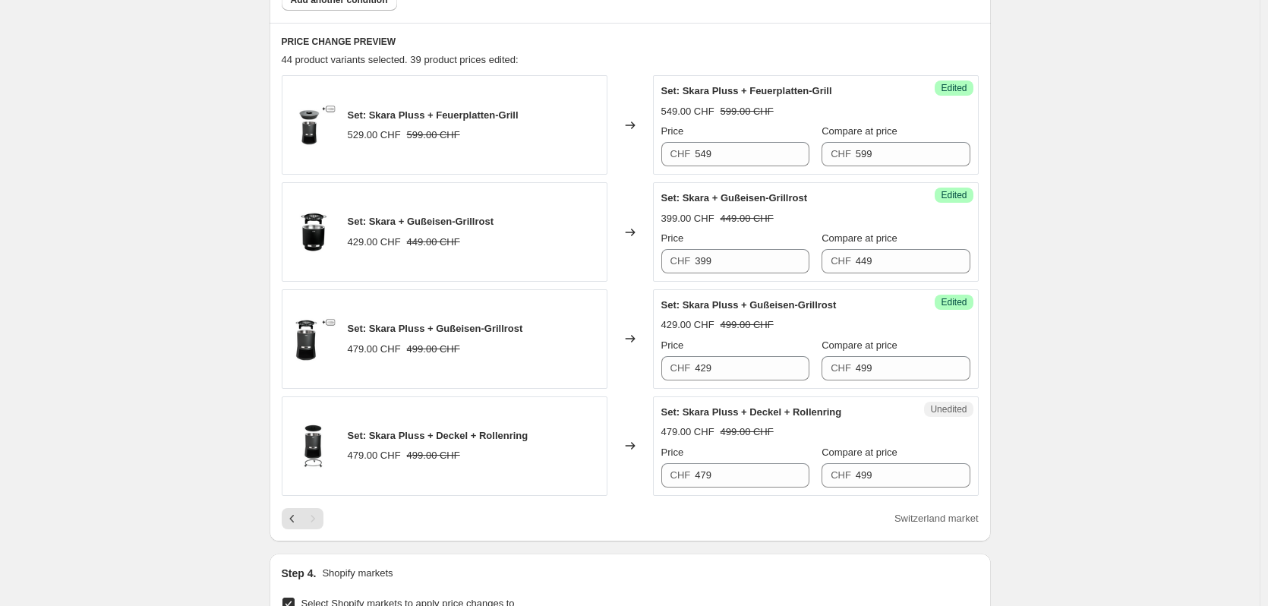
scroll to position [691, 0]
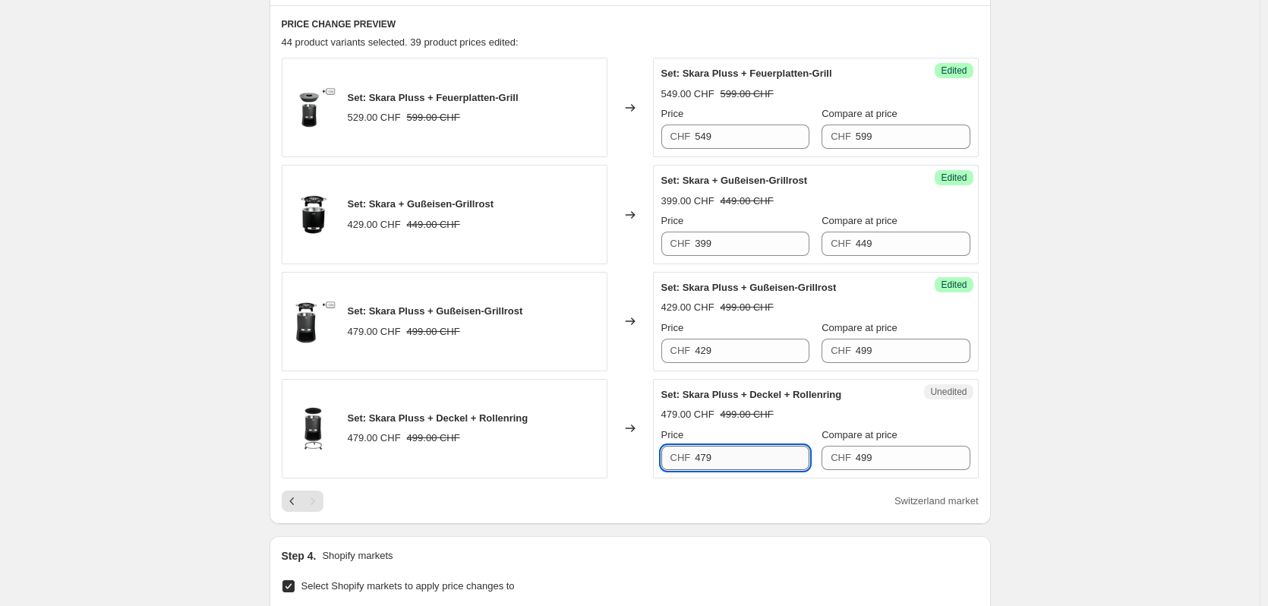
click at [738, 456] on input "479" at bounding box center [752, 458] width 115 height 24
type input "449"
click at [842, 411] on div "479.00 CHF 499.00 CHF" at bounding box center [815, 414] width 309 height 15
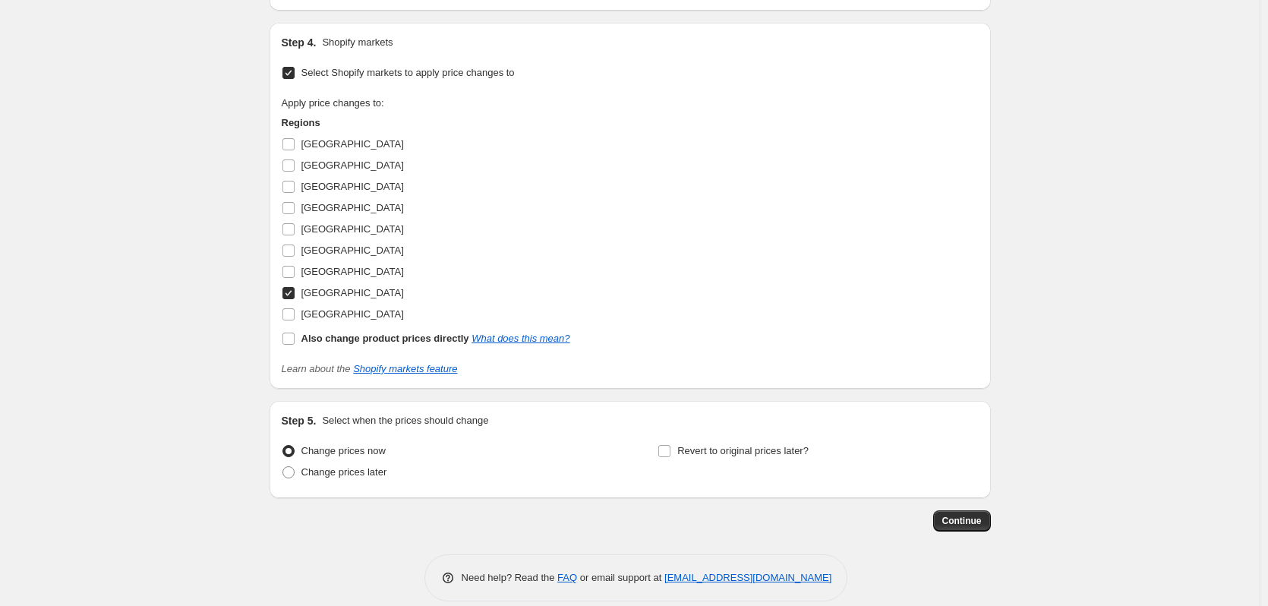
scroll to position [1222, 0]
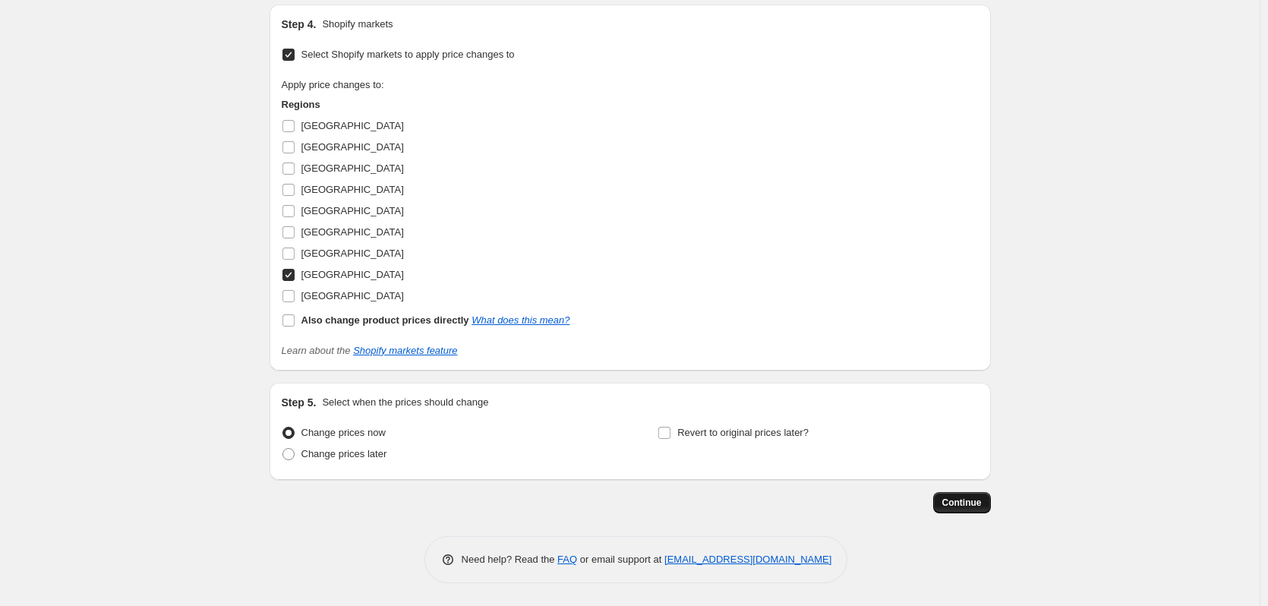
click at [971, 503] on span "Continue" at bounding box center [961, 503] width 39 height 12
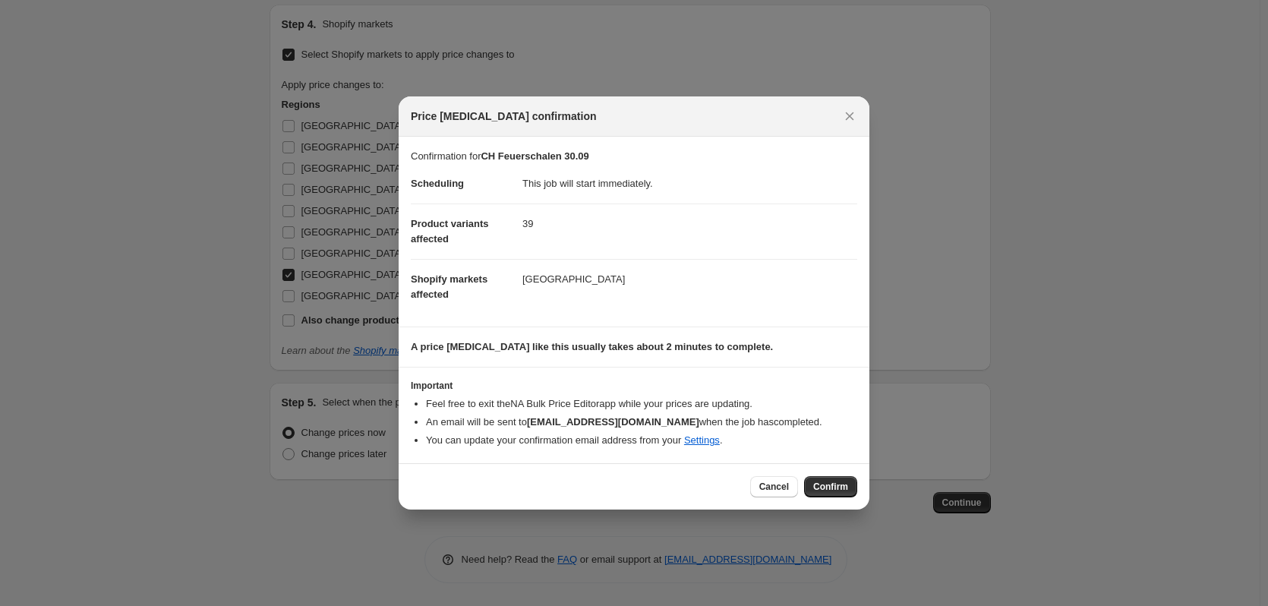
click at [826, 481] on span "Confirm" at bounding box center [830, 487] width 35 height 12
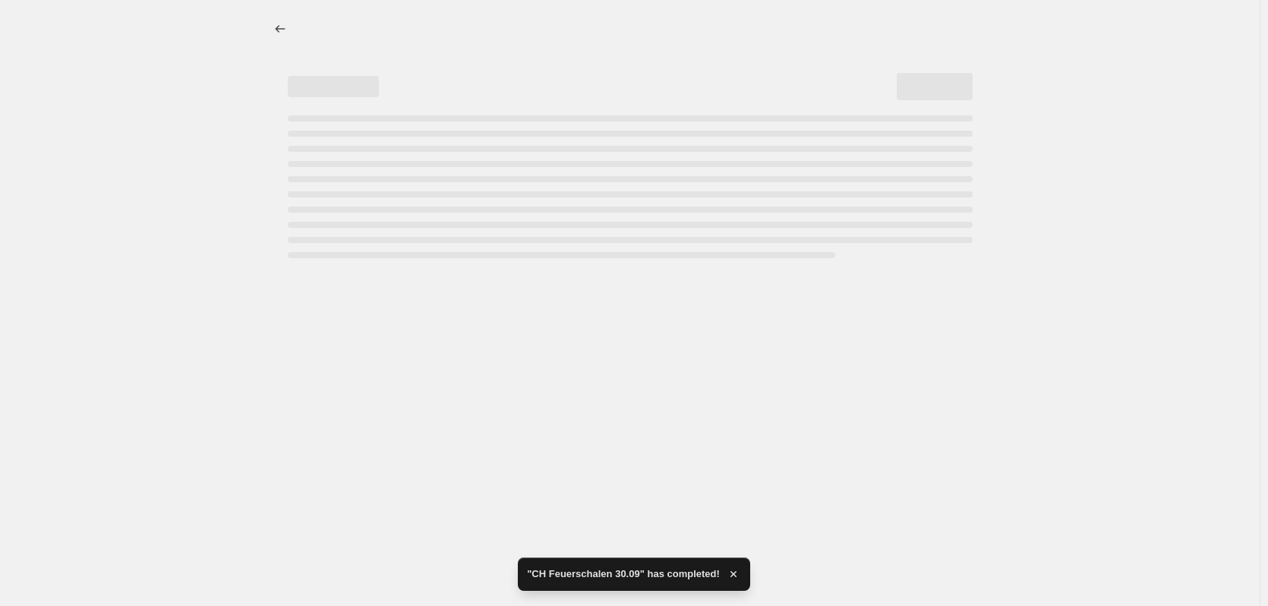
select select "collection"
